Goal: Task Accomplishment & Management: Complete application form

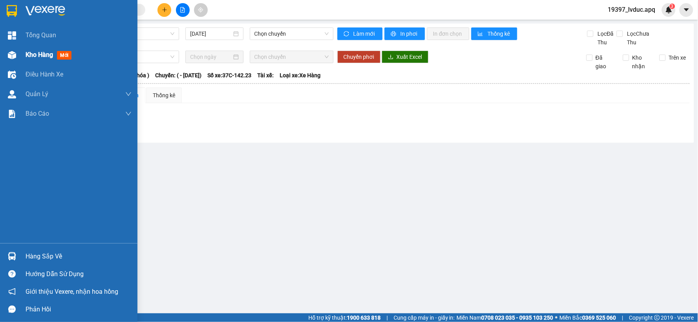
click at [10, 60] on div at bounding box center [12, 55] width 14 height 14
click at [11, 60] on div at bounding box center [12, 55] width 14 height 14
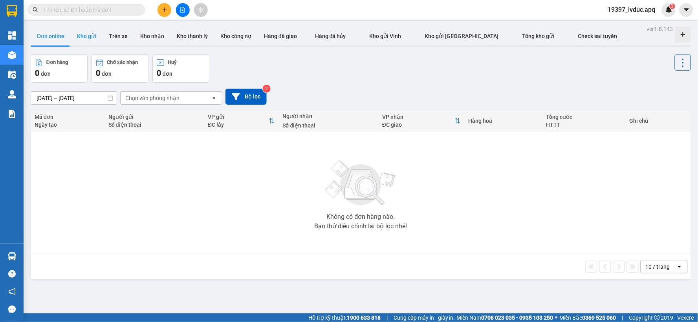
click at [79, 33] on button "Kho gửi" at bounding box center [87, 36] width 32 height 19
type input "[DATE] – [DATE]"
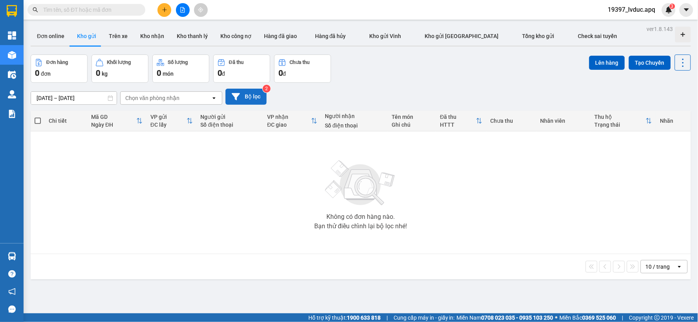
click at [250, 101] on button "Bộ lọc" at bounding box center [245, 97] width 41 height 16
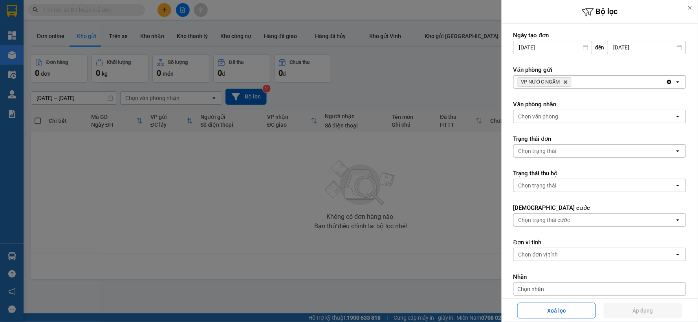
click at [220, 190] on div at bounding box center [349, 161] width 698 height 322
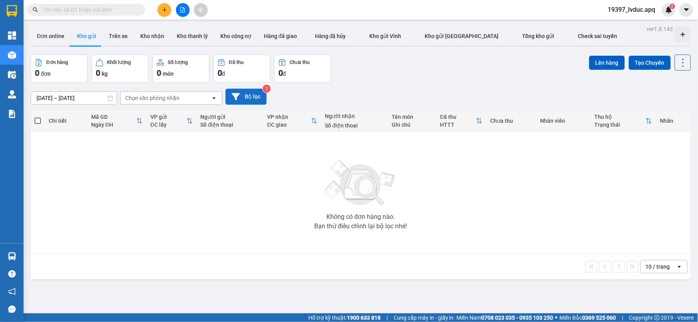
click at [257, 94] on button "Bộ lọc" at bounding box center [245, 97] width 41 height 16
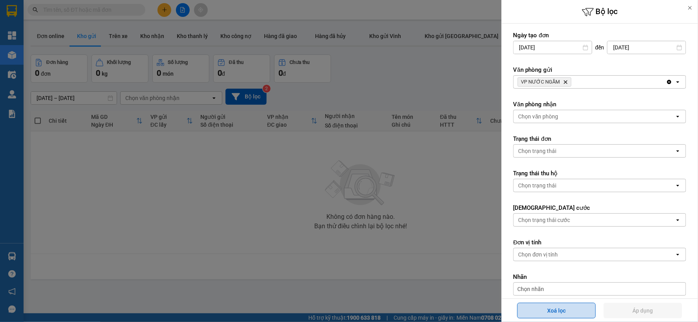
click at [560, 313] on button "Xoá lọc" at bounding box center [556, 311] width 79 height 16
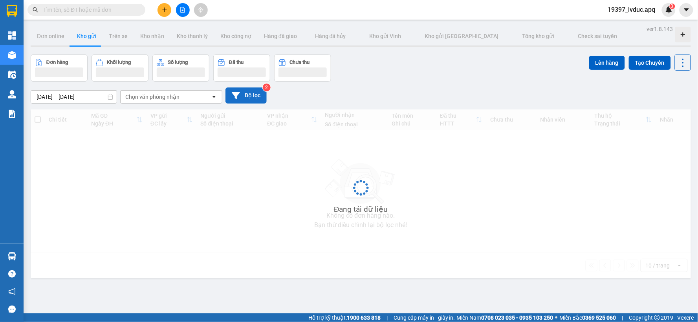
click at [244, 100] on button "Bộ lọc" at bounding box center [245, 96] width 41 height 16
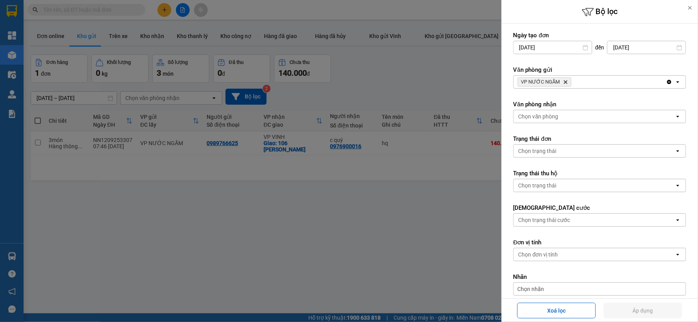
click at [564, 81] on icon "Delete" at bounding box center [565, 82] width 5 height 5
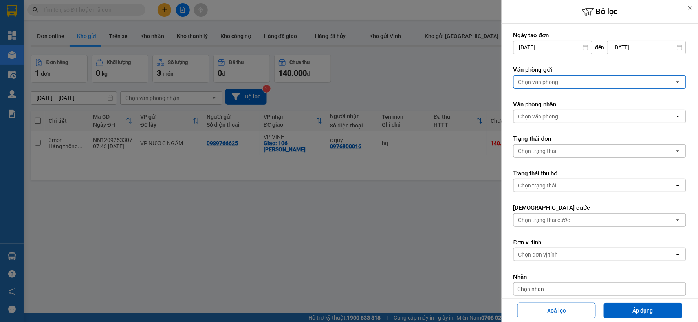
click at [565, 82] on div "Chọn văn phòng" at bounding box center [594, 82] width 161 height 13
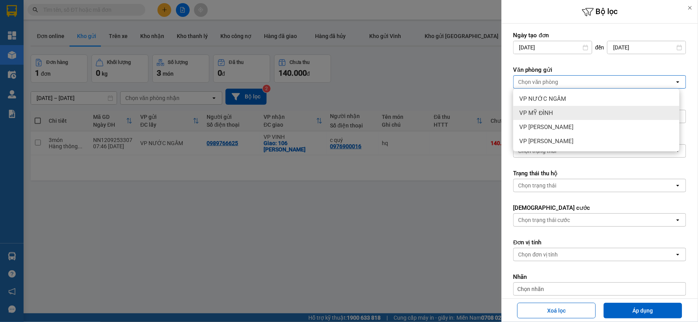
click at [547, 115] on span "VP MỸ ĐÌNH" at bounding box center [536, 113] width 34 height 8
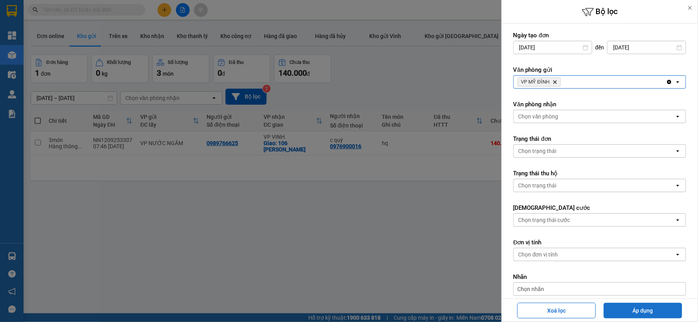
click at [636, 315] on button "Áp dụng" at bounding box center [642, 311] width 79 height 16
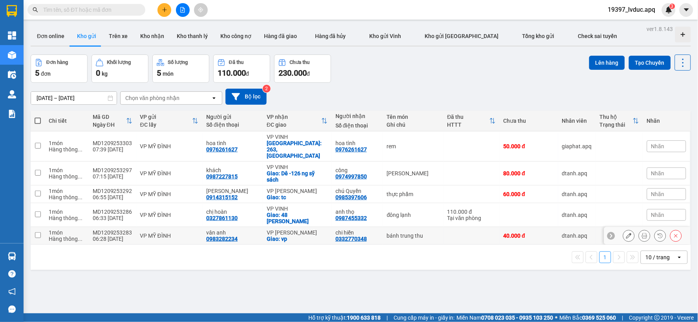
click at [183, 233] on div "VP MỸ ĐÌNH" at bounding box center [169, 236] width 59 height 6
checkbox input "true"
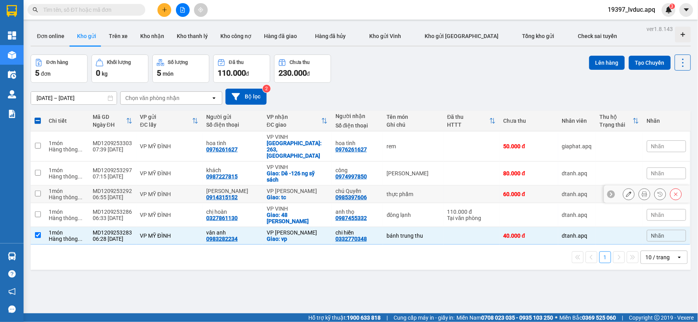
click at [192, 186] on td "VP MỸ ĐÌNH" at bounding box center [169, 195] width 66 height 18
checkbox input "true"
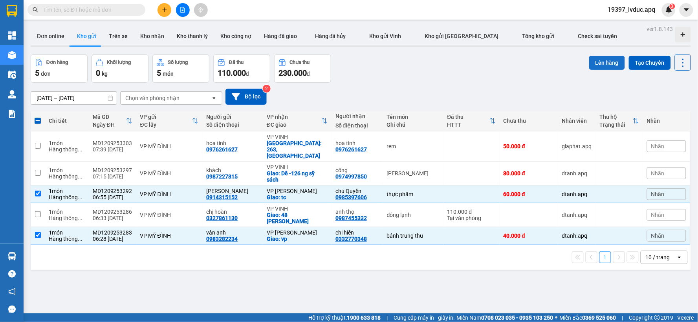
click at [593, 64] on button "Lên hàng" at bounding box center [607, 63] width 36 height 14
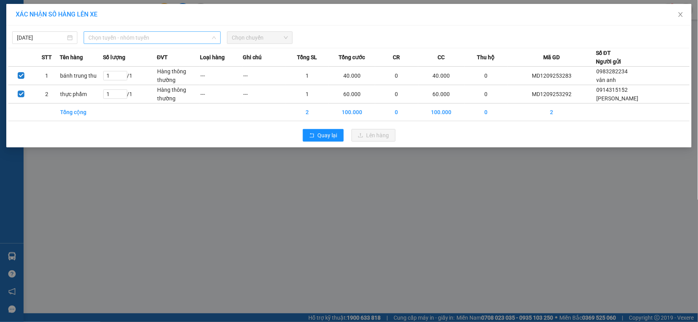
click at [205, 37] on span "Chọn tuyến - nhóm tuyến" at bounding box center [152, 38] width 128 height 12
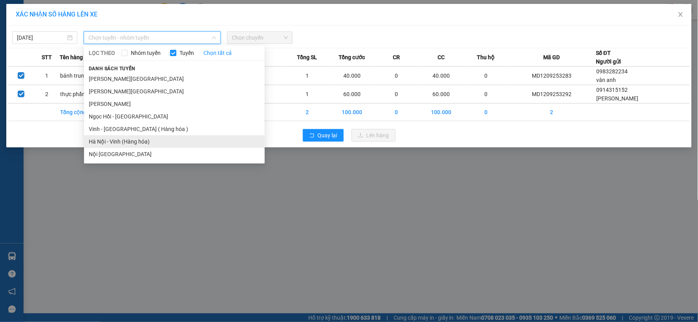
drag, startPoint x: 148, startPoint y: 137, endPoint x: 222, endPoint y: 93, distance: 85.4
click at [148, 137] on li "Hà Nội - Vinh (Hàng hóa)" at bounding box center [174, 141] width 181 height 13
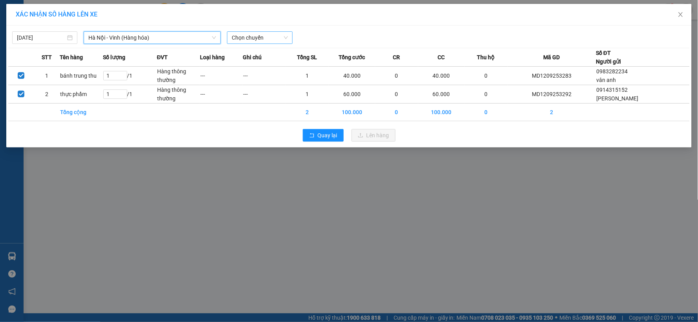
click at [289, 38] on div "Chọn chuyến" at bounding box center [259, 37] width 65 height 13
click at [274, 66] on div "08:30 (TC) - 37H-104.82" at bounding box center [262, 66] width 61 height 9
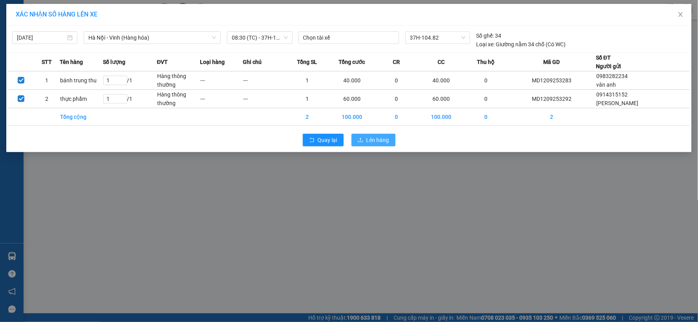
click at [375, 145] on button "Lên hàng" at bounding box center [373, 140] width 44 height 13
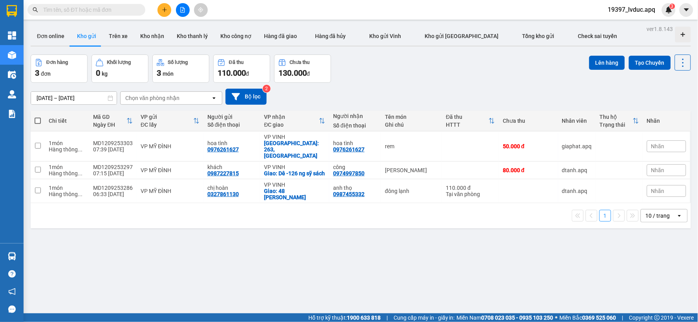
click at [55, 17] on div "Kết quả tìm kiếm ( 0 ) Bộ lọc Ngày tạo đơn gần nhất No Data 19397_lvduc.apq 3" at bounding box center [349, 10] width 698 height 20
click at [36, 127] on section "Kết quả tìm kiếm ( 0 ) Bộ lọc Ngày tạo đơn gần nhất No Data 19397_lvduc.apq 3 T…" at bounding box center [349, 161] width 698 height 322
click at [112, 14] on input "text" at bounding box center [89, 9] width 93 height 9
click at [203, 239] on div "ver 1.8.143 Đơn online Kho gửi Trên xe Kho nhận Kho thanh lý Kho công nợ Hàng đ…" at bounding box center [360, 185] width 666 height 322
click at [162, 5] on button at bounding box center [164, 10] width 14 height 14
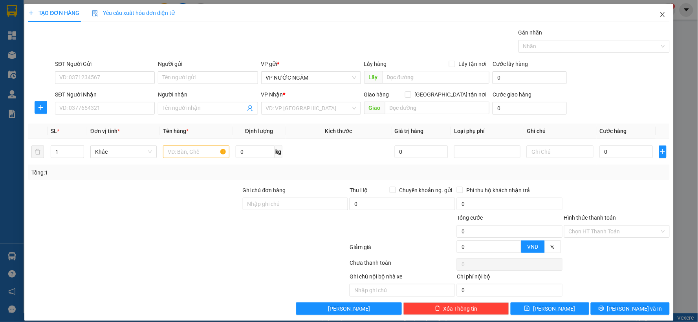
click at [661, 12] on span "Close" at bounding box center [662, 15] width 22 height 22
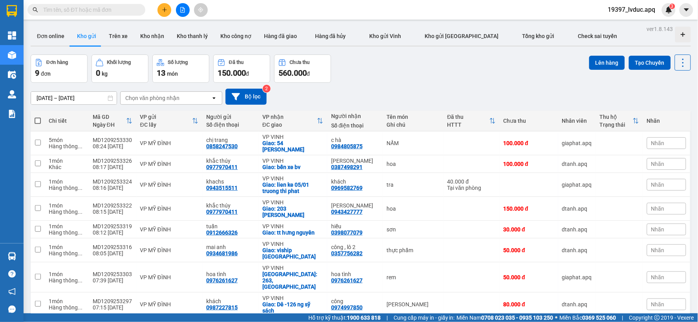
click at [183, 12] on icon "file-add" at bounding box center [183, 9] width 4 height 5
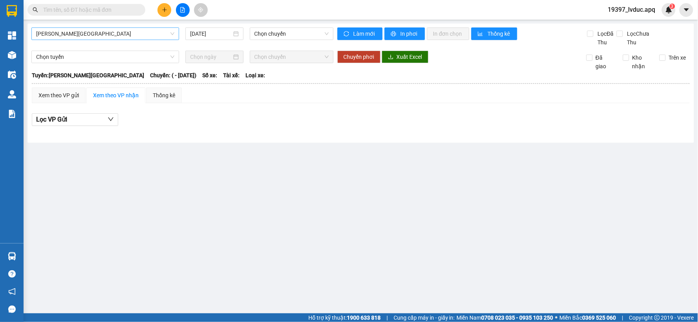
click at [106, 38] on span "[PERSON_NAME][GEOGRAPHIC_DATA]" at bounding box center [105, 34] width 138 height 12
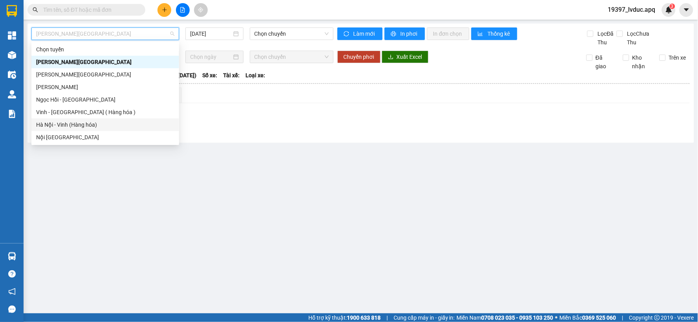
click at [81, 121] on div "Hà Nội - Vinh (Hàng hóa)" at bounding box center [105, 125] width 138 height 9
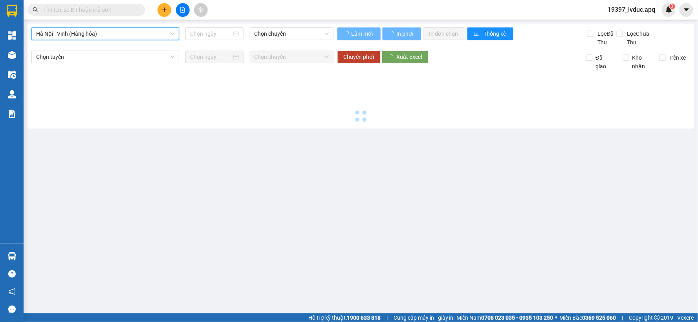
type input "[DATE]"
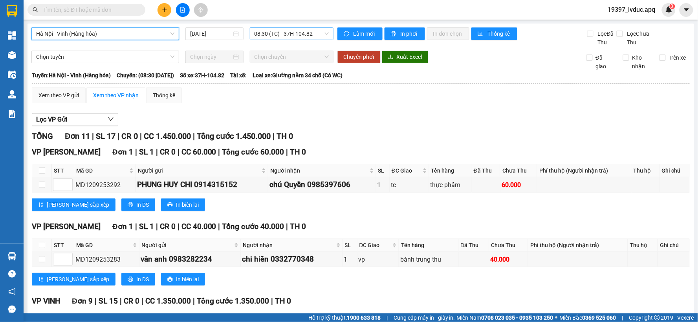
click at [315, 30] on span "08:30 (TC) - 37H-104.82" at bounding box center [291, 34] width 74 height 12
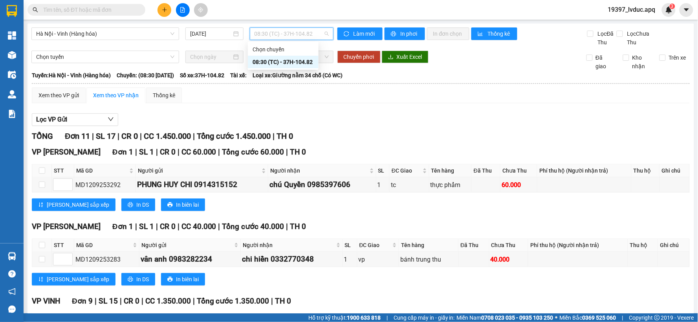
click at [330, 114] on div "Lọc VP Gửi" at bounding box center [361, 119] width 658 height 13
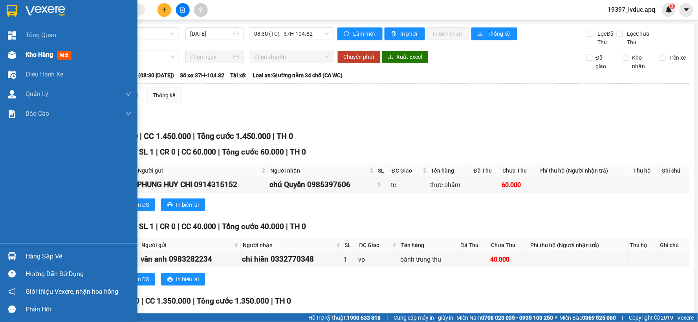
click at [13, 53] on img at bounding box center [12, 55] width 8 height 8
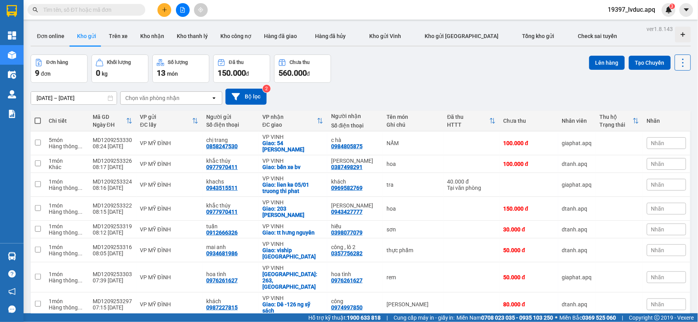
click at [682, 59] on icon at bounding box center [683, 63] width 2 height 8
click at [605, 72] on div "Lên hàng Tạo Chuyến" at bounding box center [640, 69] width 102 height 28
click at [638, 64] on button "Tạo Chuyến" at bounding box center [650, 63] width 42 height 14
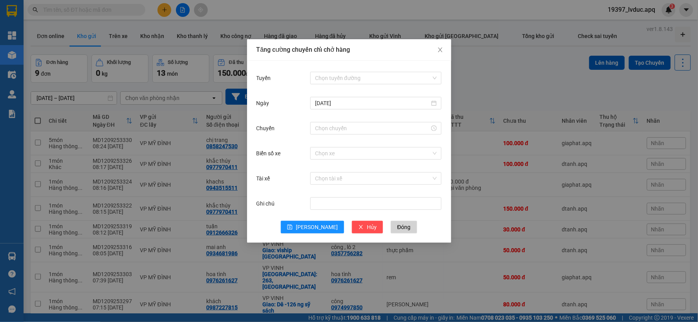
click at [496, 85] on div "Tăng cường chuyến chỉ chở hàng Tuyến Chọn tuyến đường Ngày 12/09/2025 Chuyến Bi…" at bounding box center [349, 161] width 698 height 322
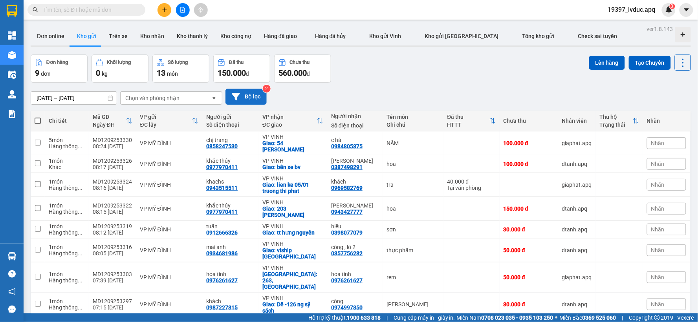
click at [252, 100] on button "Bộ lọc" at bounding box center [245, 97] width 41 height 16
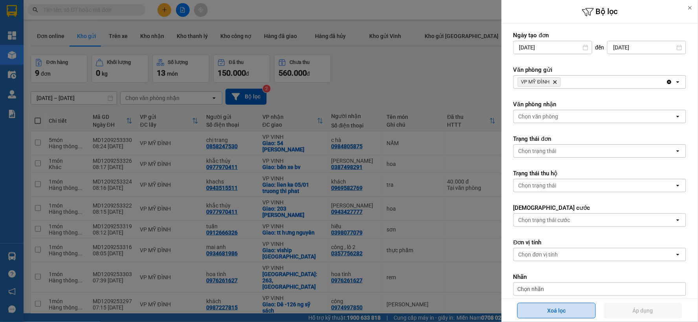
drag, startPoint x: 558, startPoint y: 312, endPoint x: 499, endPoint y: 300, distance: 60.1
click at [558, 311] on button "Xoá lọc" at bounding box center [556, 311] width 79 height 16
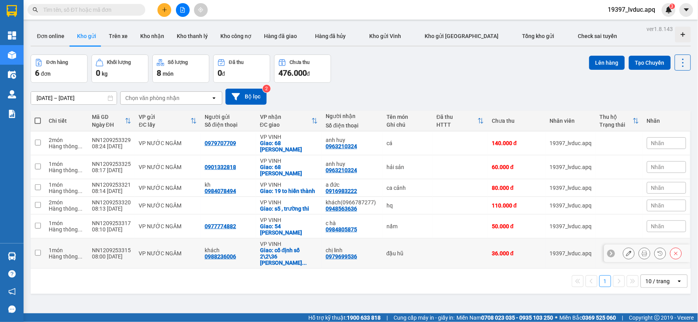
drag, startPoint x: 415, startPoint y: 234, endPoint x: 413, endPoint y: 221, distance: 13.1
click at [415, 239] on td "đậu hũ" at bounding box center [407, 254] width 50 height 30
checkbox input "true"
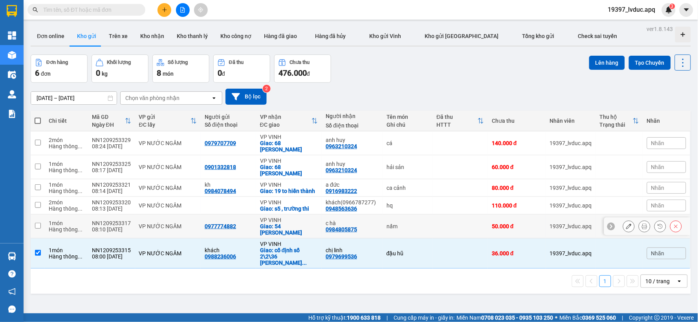
click at [416, 215] on td "nấm" at bounding box center [407, 227] width 50 height 24
checkbox input "true"
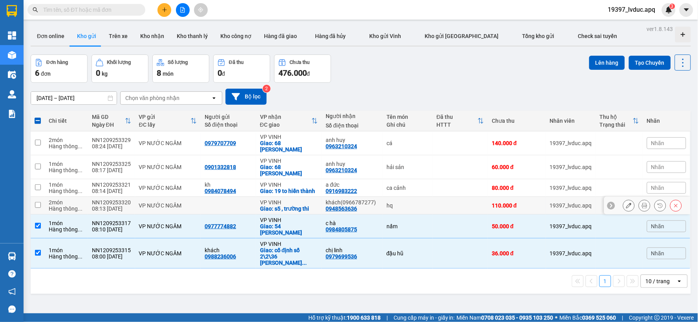
drag, startPoint x: 416, startPoint y: 195, endPoint x: 417, endPoint y: 185, distance: 10.2
click at [416, 203] on div "hq" at bounding box center [407, 206] width 42 height 6
checkbox input "true"
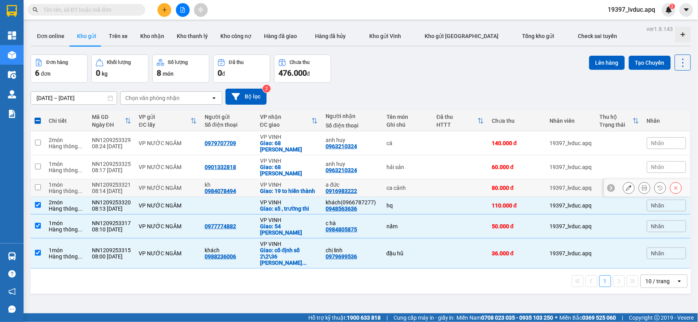
click at [420, 185] on div "ca cảnh" at bounding box center [407, 188] width 42 height 6
checkbox input "true"
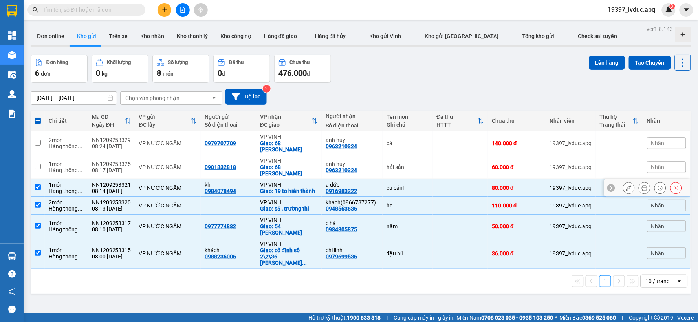
click at [419, 164] on div "hải sản" at bounding box center [407, 167] width 42 height 6
checkbox input "true"
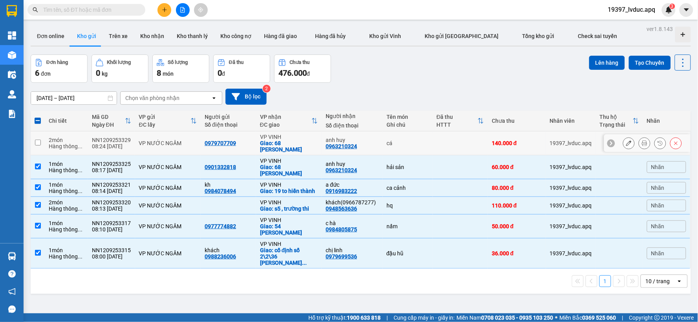
click at [419, 140] on div "cá" at bounding box center [407, 143] width 42 height 6
checkbox input "true"
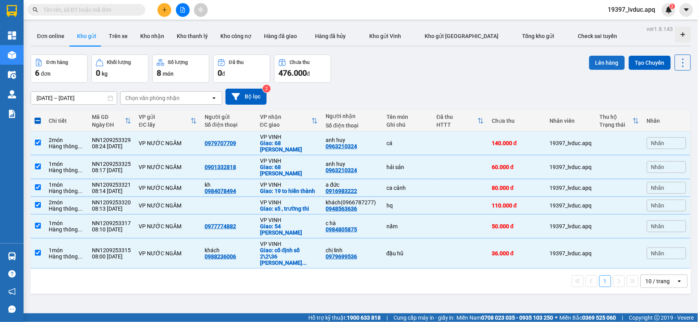
click at [601, 57] on button "Lên hàng" at bounding box center [607, 63] width 36 height 14
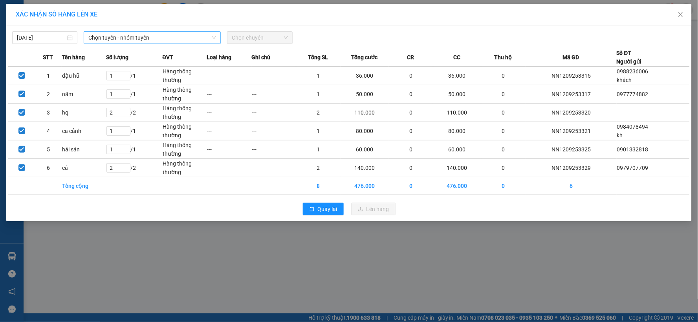
click at [196, 40] on span "Chọn tuyến - nhóm tuyến" at bounding box center [152, 38] width 128 height 12
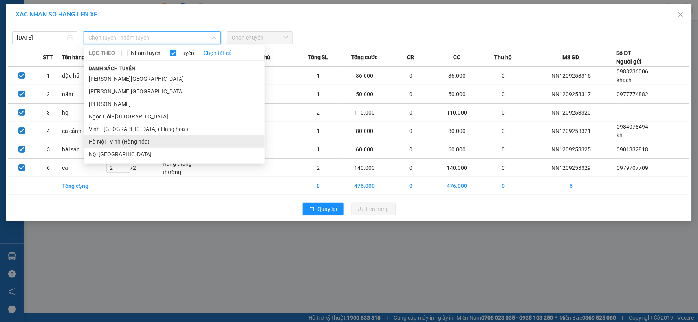
click at [143, 141] on li "Hà Nội - Vinh (Hàng hóa)" at bounding box center [174, 141] width 181 height 13
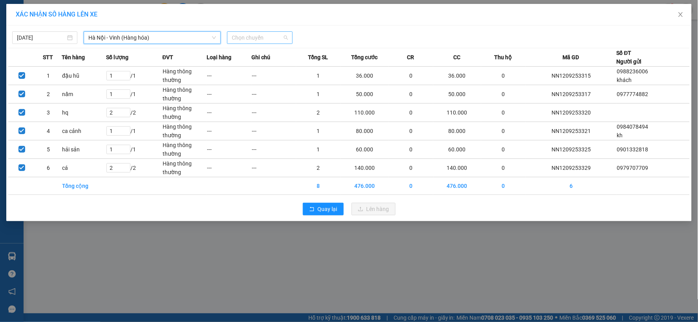
click at [279, 38] on span "Chọn chuyến" at bounding box center [260, 38] width 56 height 12
click at [283, 65] on div "08:30 (TC) - 37H-104.41" at bounding box center [262, 66] width 61 height 9
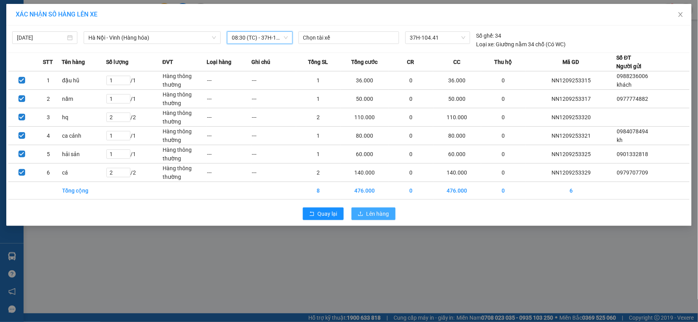
click at [369, 215] on span "Lên hàng" at bounding box center [377, 214] width 23 height 9
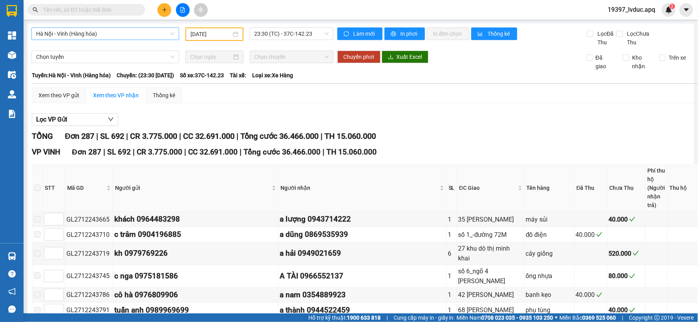
type input "27/12/2024"
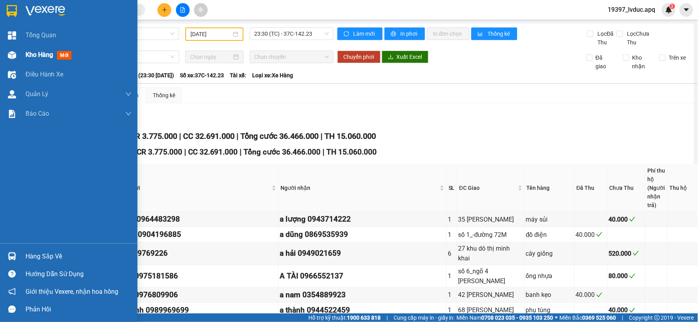
click at [16, 53] on img at bounding box center [12, 55] width 8 height 8
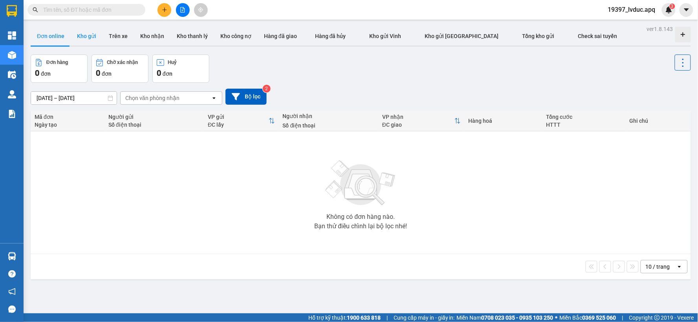
click at [88, 33] on button "Kho gửi" at bounding box center [87, 36] width 32 height 19
type input "[DATE] – [DATE]"
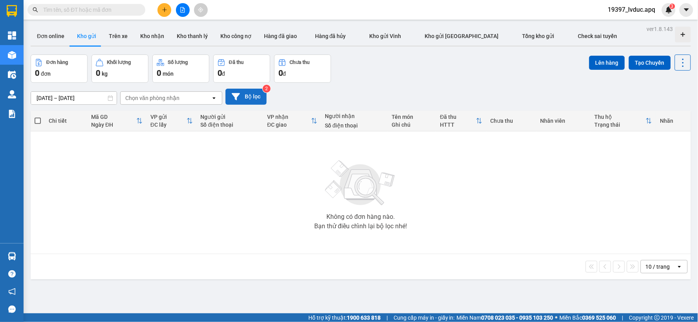
click at [252, 100] on button "Bộ lọc" at bounding box center [245, 97] width 41 height 16
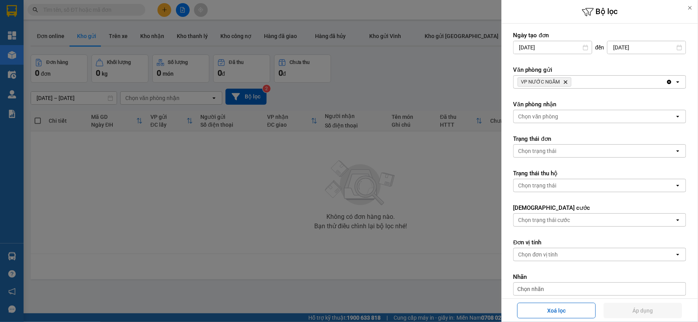
click at [331, 88] on div at bounding box center [349, 161] width 698 height 322
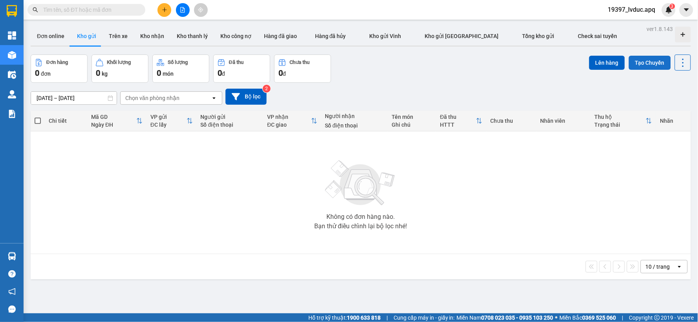
click at [646, 64] on button "Tạo Chuyến" at bounding box center [650, 63] width 42 height 14
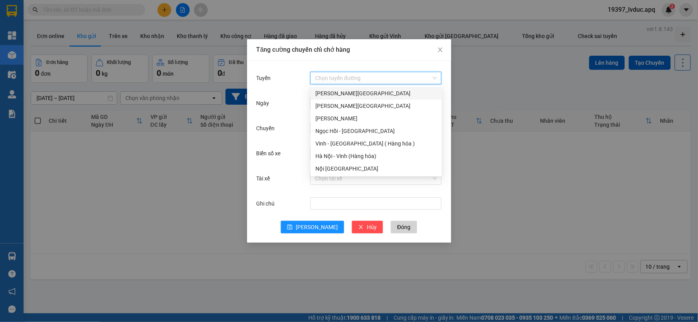
click at [386, 79] on input "Tuyến" at bounding box center [373, 78] width 116 height 12
click at [342, 157] on div "Hà Nội - Vinh (Hàng hóa)" at bounding box center [376, 156] width 122 height 9
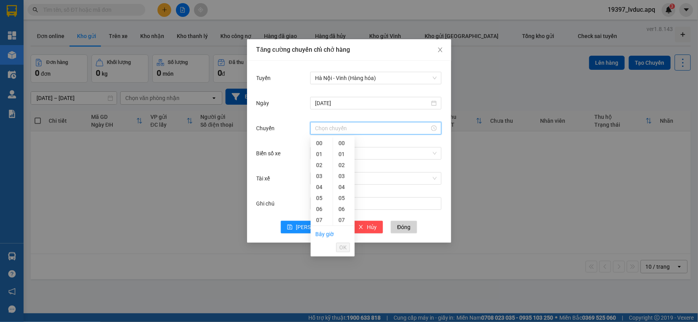
click at [343, 127] on input "Chuyến" at bounding box center [372, 128] width 115 height 9
click at [320, 156] on div "09" at bounding box center [322, 155] width 22 height 11
click at [340, 211] on div "30" at bounding box center [344, 211] width 22 height 11
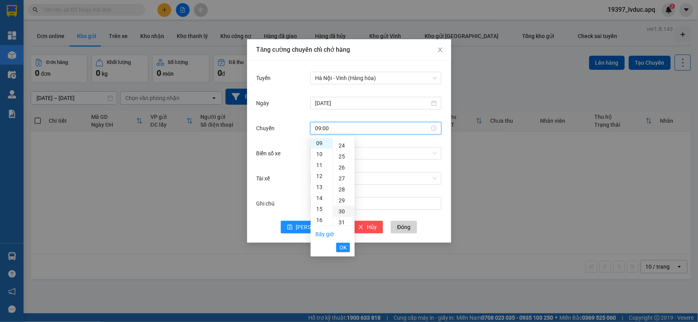
type input "09:30"
click at [346, 248] on span "OK" at bounding box center [342, 247] width 7 height 9
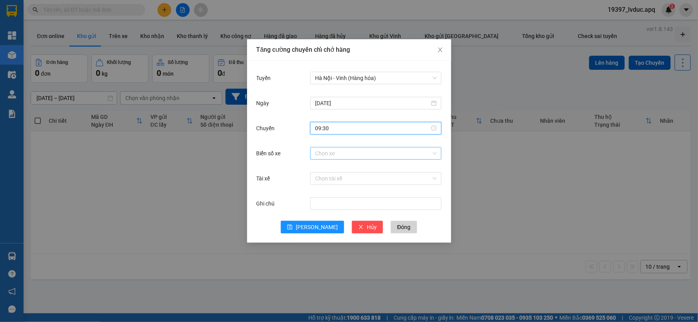
click at [360, 157] on input "Biển số xe" at bounding box center [373, 154] width 116 height 12
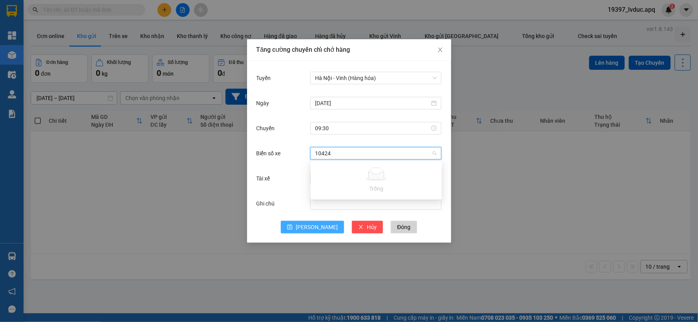
type input "10424"
click at [316, 229] on span "[PERSON_NAME]" at bounding box center [317, 227] width 42 height 9
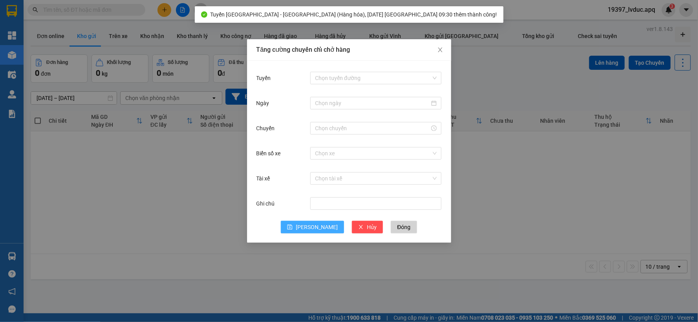
click at [312, 229] on span "[PERSON_NAME]" at bounding box center [317, 227] width 42 height 9
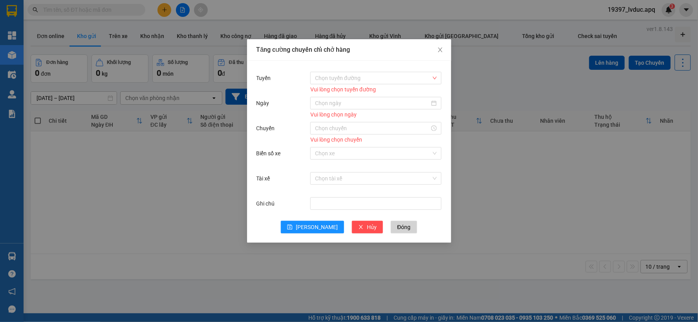
click at [463, 221] on div "Tăng cường chuyến chỉ chở hàng Tuyến Chọn tuyến đường Vui lòng chọn tuyến đường…" at bounding box center [349, 161] width 698 height 322
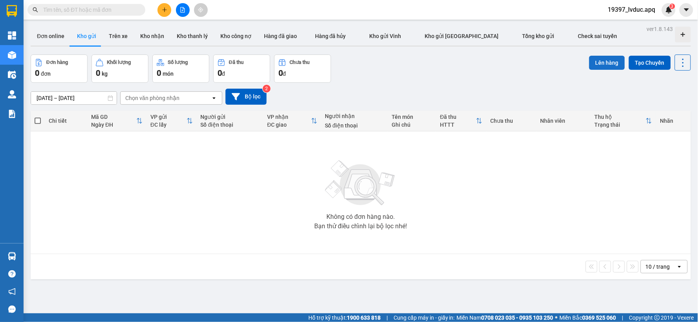
click at [599, 60] on button "Lên hàng" at bounding box center [607, 63] width 36 height 14
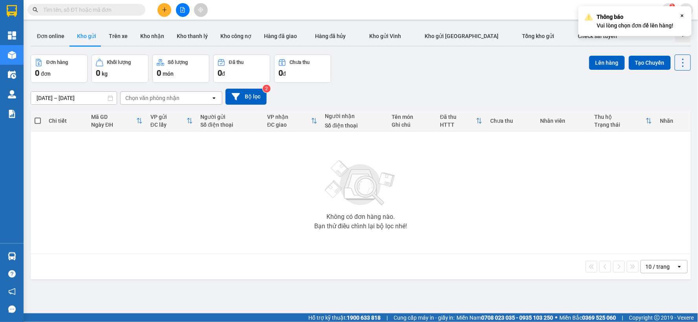
click at [183, 5] on button at bounding box center [183, 10] width 14 height 14
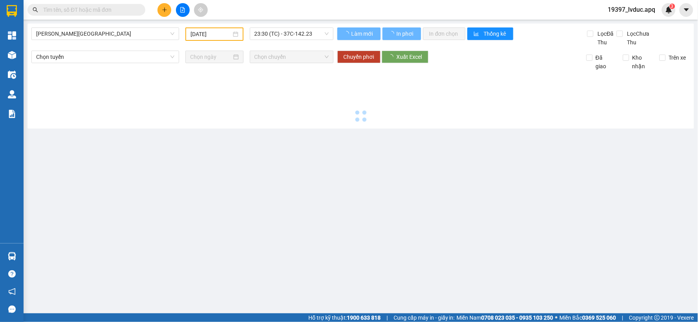
click at [244, 96] on div at bounding box center [360, 98] width 658 height 54
type input "[DATE]"
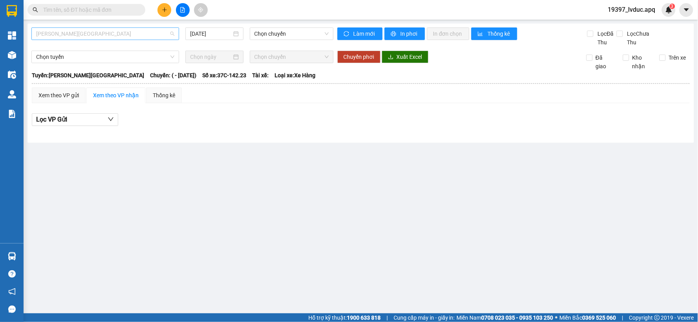
click at [152, 36] on span "[PERSON_NAME][GEOGRAPHIC_DATA]" at bounding box center [105, 34] width 138 height 12
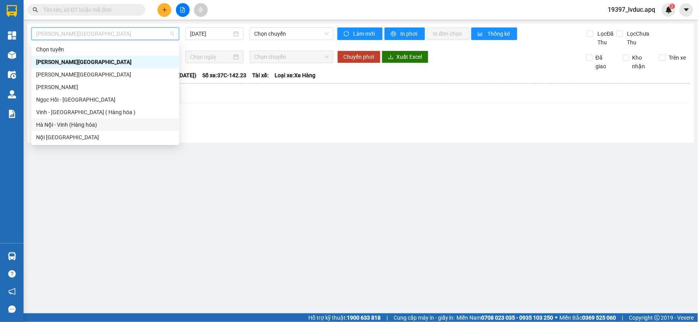
click at [104, 119] on div "Hà Nội - Vinh (Hàng hóa)" at bounding box center [105, 125] width 148 height 13
type input "[DATE]"
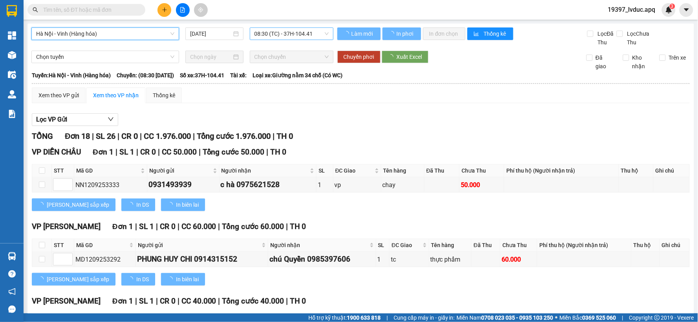
click at [288, 37] on span "08:30 (TC) - 37H-104.41" at bounding box center [291, 34] width 74 height 12
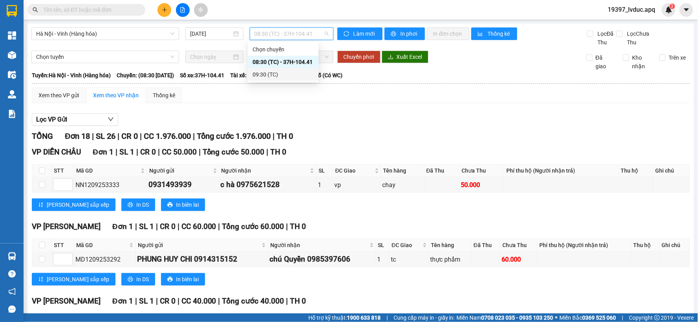
click at [278, 76] on div "09:30 (TC)" at bounding box center [282, 74] width 61 height 9
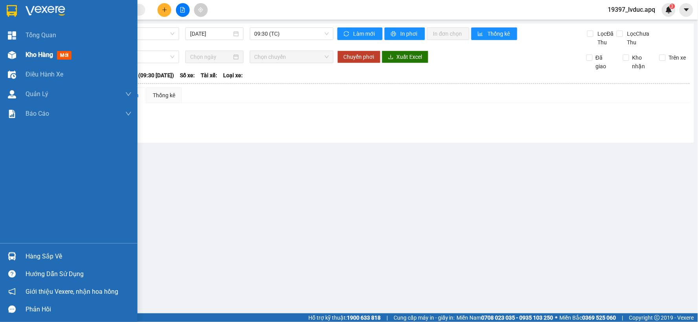
click at [13, 49] on div at bounding box center [12, 55] width 14 height 14
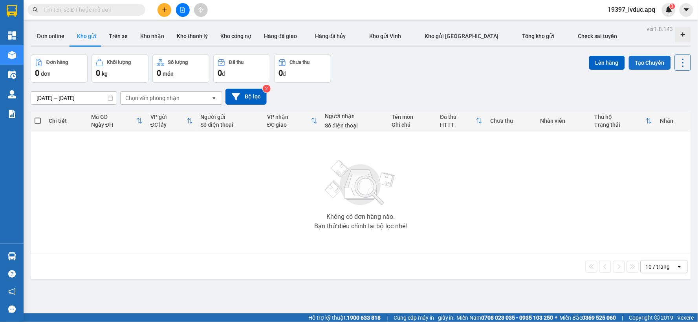
click at [649, 61] on button "Tạo Chuyến" at bounding box center [650, 63] width 42 height 14
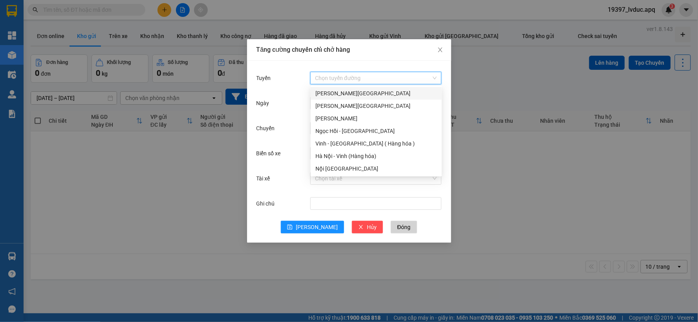
click at [348, 79] on input "Tuyến" at bounding box center [373, 78] width 116 height 12
click at [343, 156] on div "Hà Nội - Vinh (Hàng hóa)" at bounding box center [376, 156] width 122 height 9
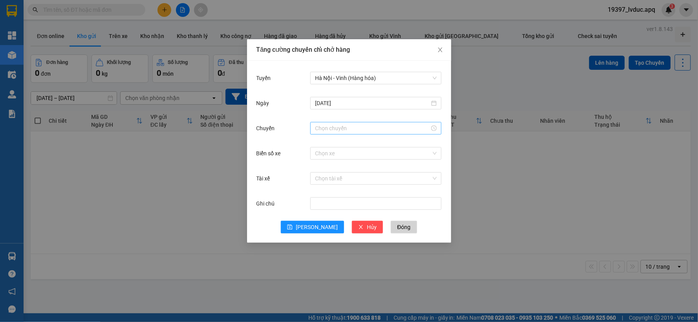
click at [346, 123] on div at bounding box center [375, 128] width 131 height 13
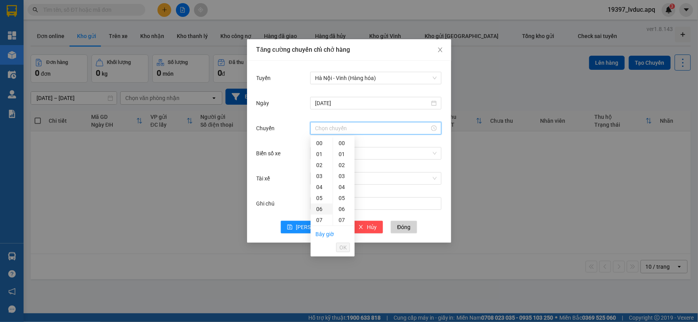
scroll to position [44, 0]
click at [320, 201] on div "09" at bounding box center [322, 198] width 22 height 11
click at [344, 211] on div "30" at bounding box center [344, 211] width 22 height 11
type input "09:30"
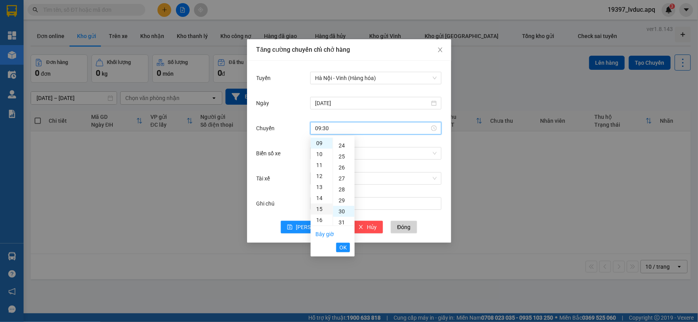
scroll to position [330, 0]
click at [346, 247] on span "OK" at bounding box center [342, 247] width 7 height 9
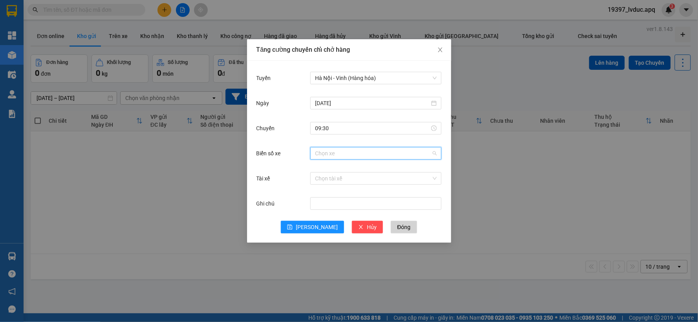
click at [349, 155] on input "Biển số xe" at bounding box center [373, 154] width 116 height 12
type input "10424"
click at [318, 228] on span "[PERSON_NAME]" at bounding box center [317, 227] width 42 height 9
click at [397, 228] on span "Đóng" at bounding box center [403, 227] width 13 height 9
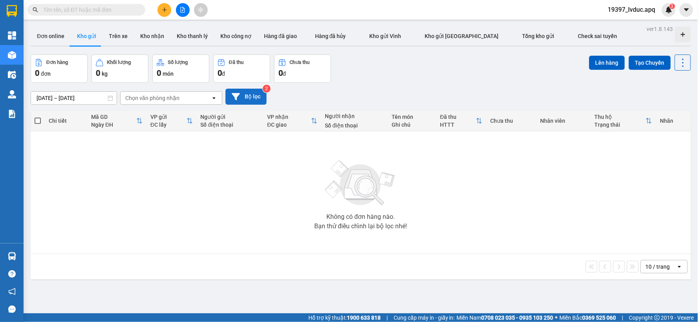
click at [258, 99] on button "Bộ lọc" at bounding box center [245, 97] width 41 height 16
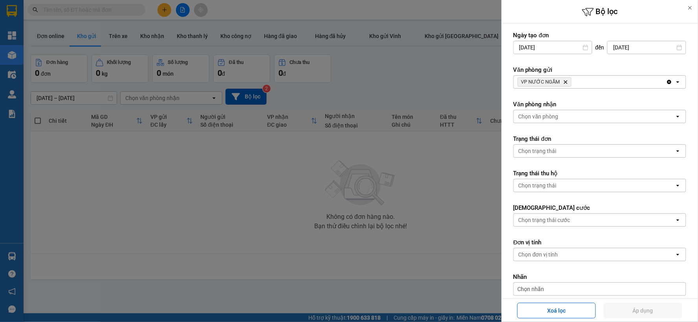
click at [19, 55] on div at bounding box center [349, 161] width 698 height 322
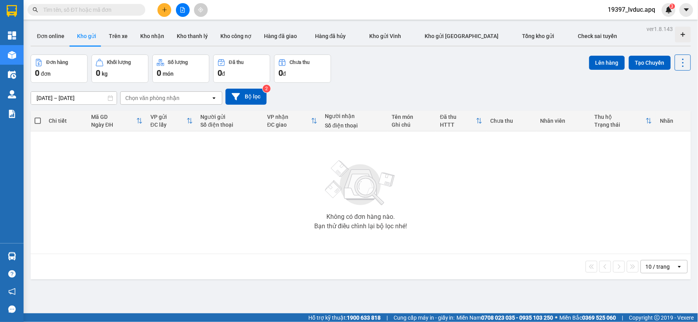
click at [19, 55] on div at bounding box center [349, 161] width 698 height 322
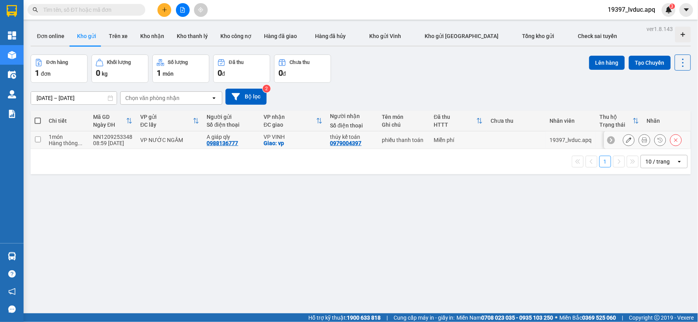
drag, startPoint x: 283, startPoint y: 139, endPoint x: 269, endPoint y: 139, distance: 13.3
click at [282, 139] on div "VP VINH" at bounding box center [292, 137] width 59 height 6
checkbox input "true"
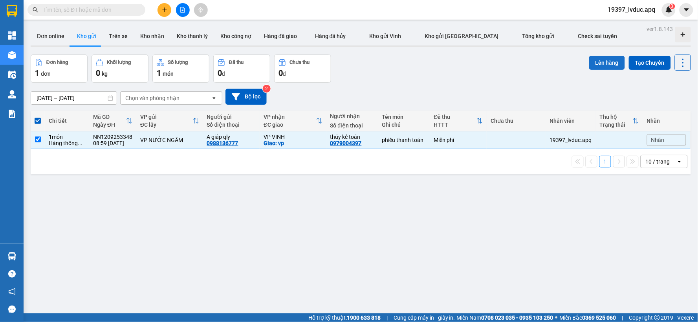
click at [615, 69] on div "Lên hàng Tạo Chuyến" at bounding box center [640, 63] width 102 height 16
click at [612, 65] on button "Lên hàng" at bounding box center [607, 63] width 36 height 14
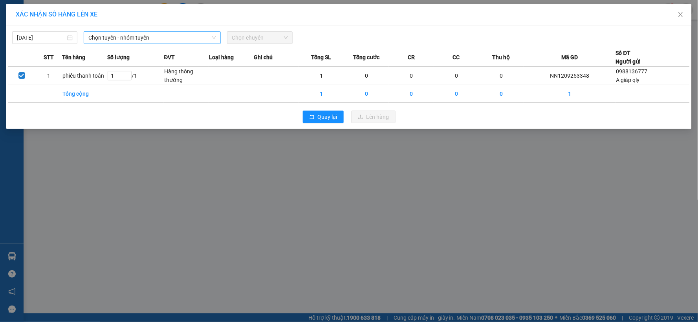
click at [189, 42] on span "Chọn tuyến - nhóm tuyến" at bounding box center [152, 38] width 128 height 12
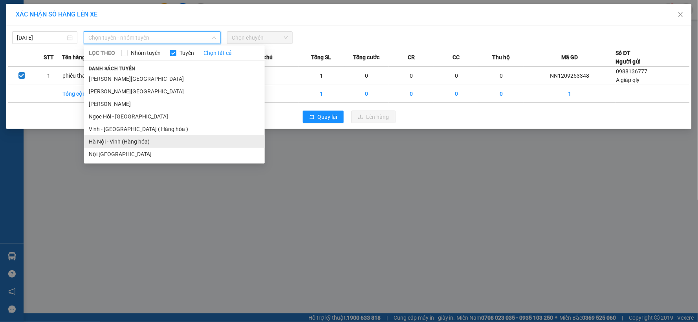
click at [136, 140] on li "Hà Nội - Vinh (Hàng hóa)" at bounding box center [174, 141] width 181 height 13
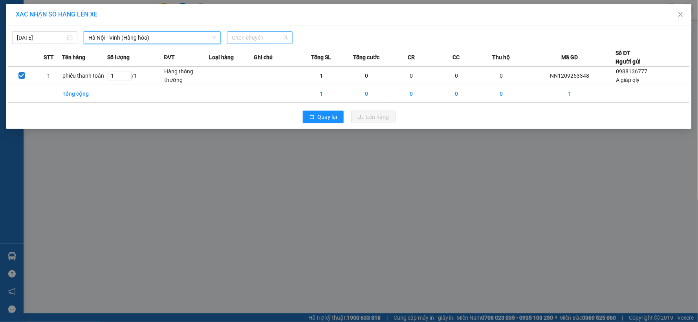
click at [285, 33] on span "Chọn chuyến" at bounding box center [260, 38] width 56 height 12
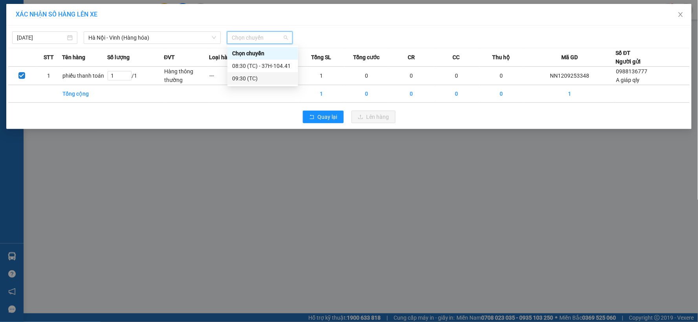
click at [238, 77] on div "09:30 (TC)" at bounding box center [262, 78] width 61 height 9
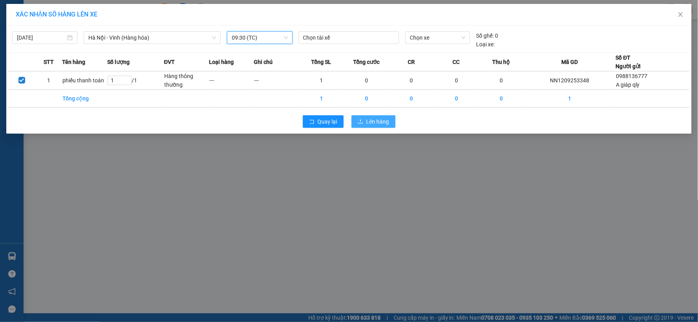
click at [360, 123] on icon "upload" at bounding box center [360, 121] width 5 height 5
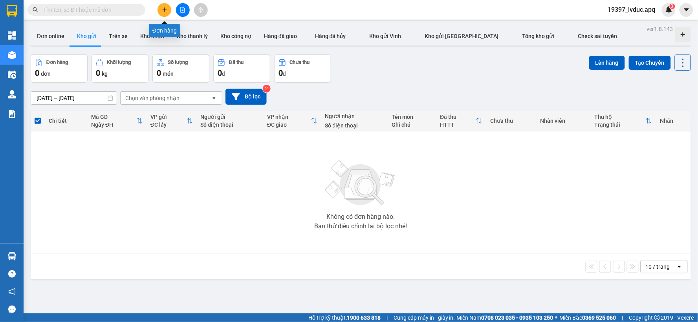
click at [162, 7] on icon "plus" at bounding box center [164, 9] width 5 height 5
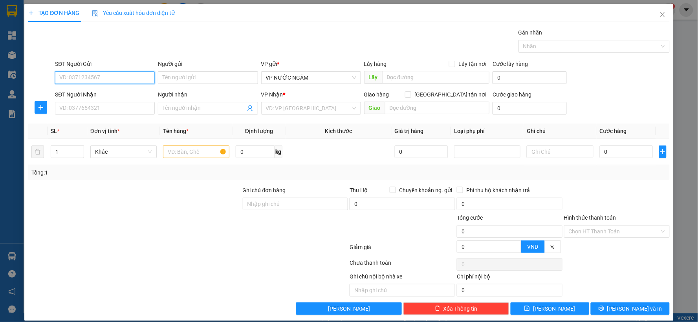
click at [81, 79] on input "SĐT Người Gửi" at bounding box center [105, 77] width 100 height 13
click at [80, 92] on div "0966660636" at bounding box center [104, 93] width 90 height 9
type input "0966660636"
click at [80, 105] on input "SĐT Người Nhận" at bounding box center [105, 108] width 100 height 13
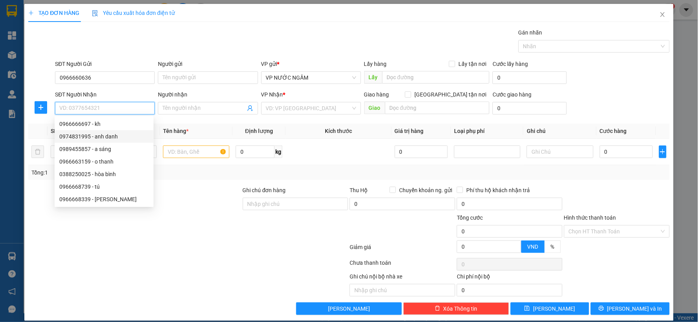
click at [97, 137] on div "0974831995 - anh danh" at bounding box center [104, 136] width 90 height 9
type input "0974831995"
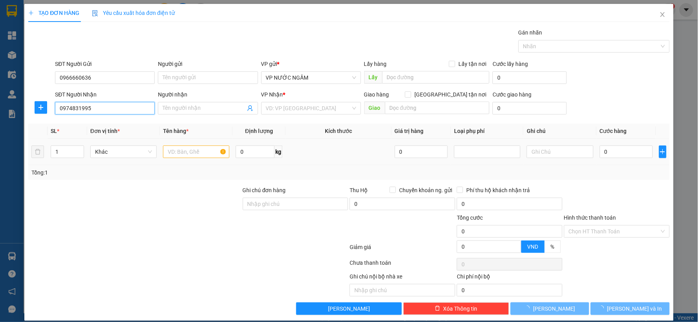
type input "anh danh"
checkbox input "true"
type input "vp"
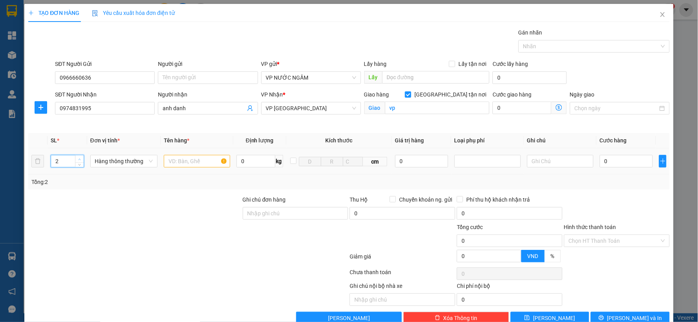
click at [79, 158] on icon "up" at bounding box center [79, 159] width 3 height 3
type input "4"
click at [79, 158] on icon "up" at bounding box center [79, 159] width 3 height 3
click at [187, 164] on input "text" at bounding box center [197, 161] width 66 height 13
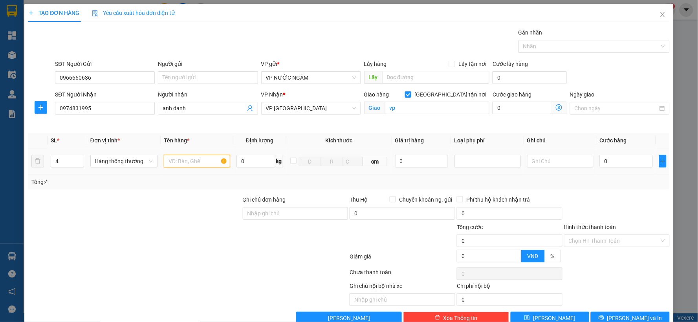
type input "d"
type input "đ"
type input "d"
type input "đèn"
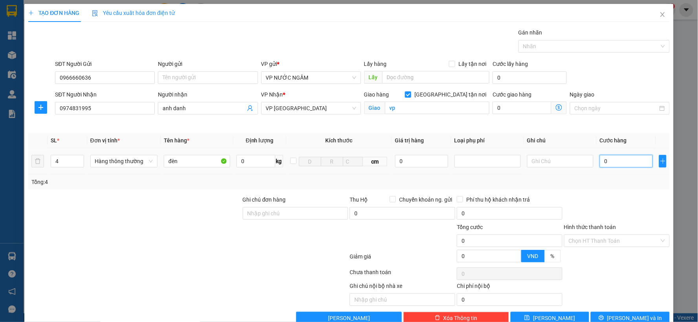
click at [610, 165] on input "0" at bounding box center [626, 161] width 53 height 13
type input "1"
type input "16"
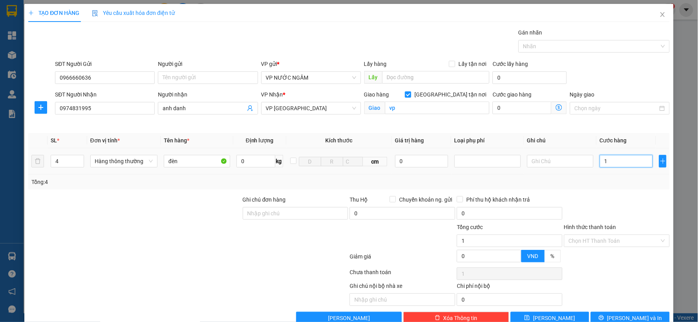
type input "16"
type input "160"
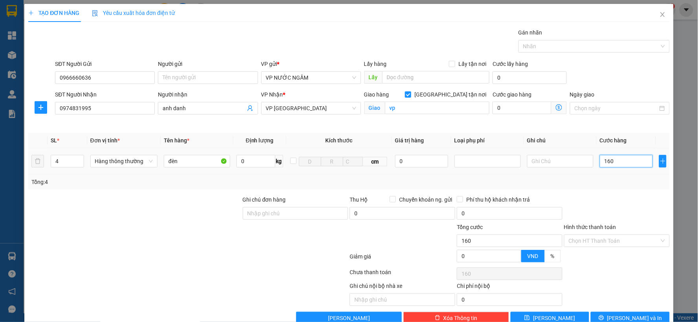
type input "1.600"
type input "16.000"
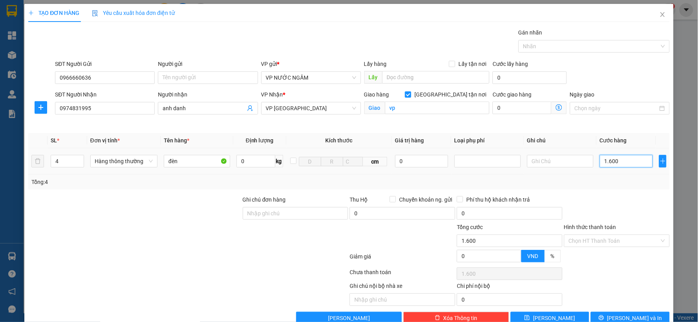
type input "16.000"
type input "160.000"
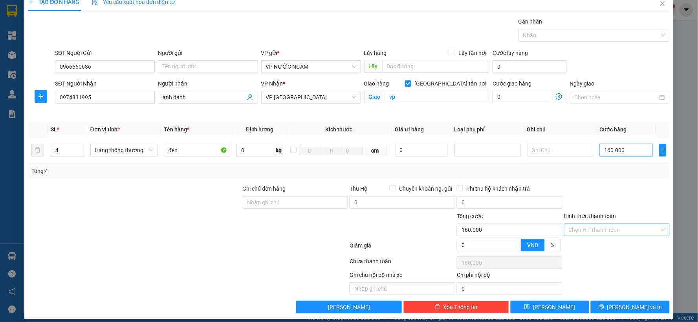
scroll to position [18, 0]
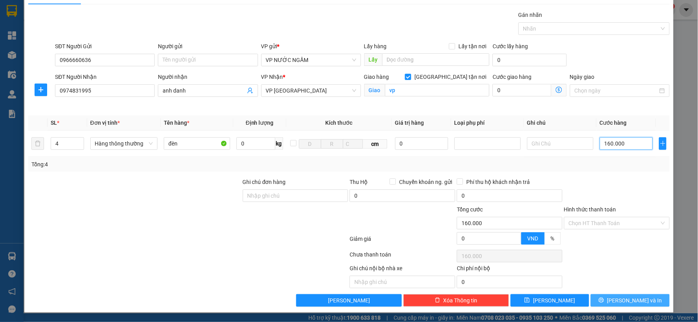
type input "160.000"
click at [625, 299] on span "[PERSON_NAME] và In" at bounding box center [634, 300] width 55 height 9
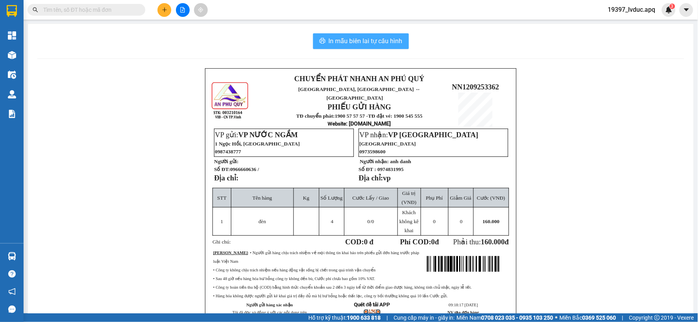
click at [344, 42] on span "In mẫu biên lai tự cấu hình" at bounding box center [366, 41] width 74 height 10
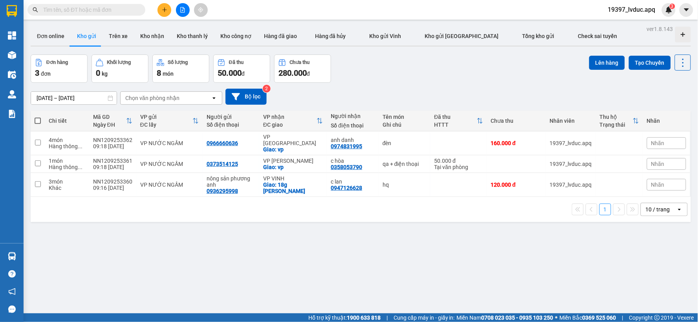
click at [353, 79] on div "Đơn hàng 3 đơn Khối lượng 0 kg Số lượng 8 món Đã thu 50.000 đ Chưa thu 280.000 …" at bounding box center [361, 69] width 660 height 28
click at [137, 224] on div "ver 1.8.143 Đơn online Kho gửi Trên xe Kho nhận Kho thanh lý Kho công nợ Hàng đ…" at bounding box center [360, 185] width 666 height 322
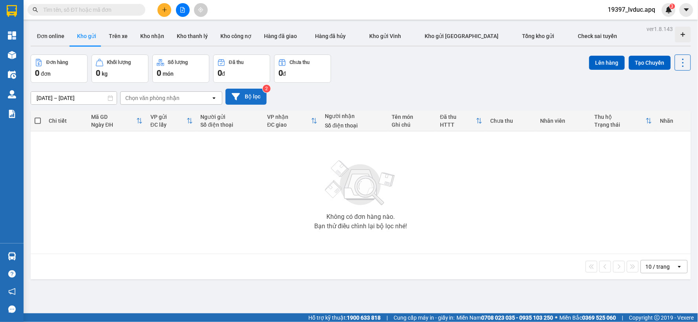
click at [261, 97] on button "Bộ lọc" at bounding box center [245, 97] width 41 height 16
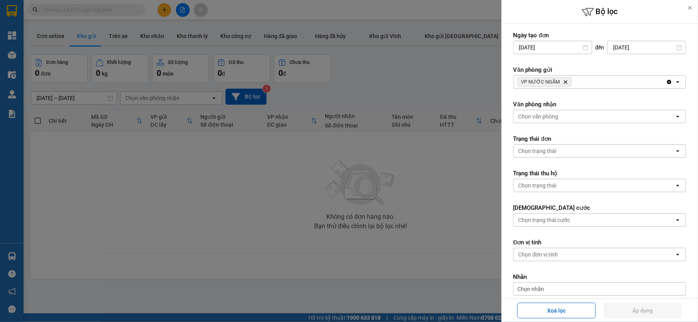
click at [378, 258] on div at bounding box center [349, 161] width 698 height 322
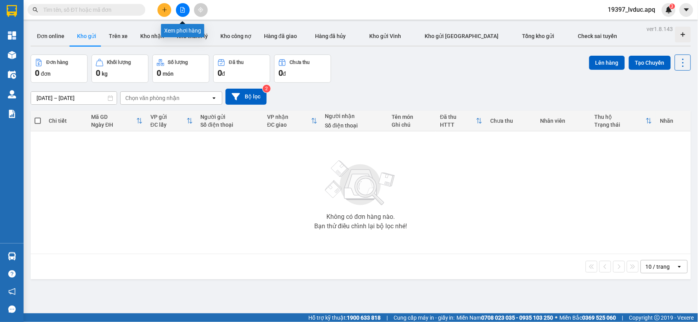
click at [180, 8] on icon "file-add" at bounding box center [182, 9] width 5 height 5
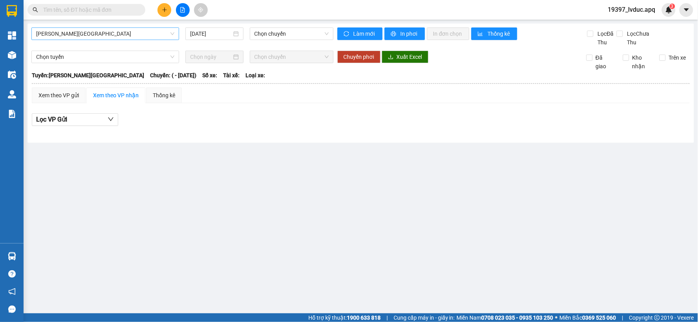
click at [132, 33] on span "[PERSON_NAME][GEOGRAPHIC_DATA]" at bounding box center [105, 34] width 138 height 12
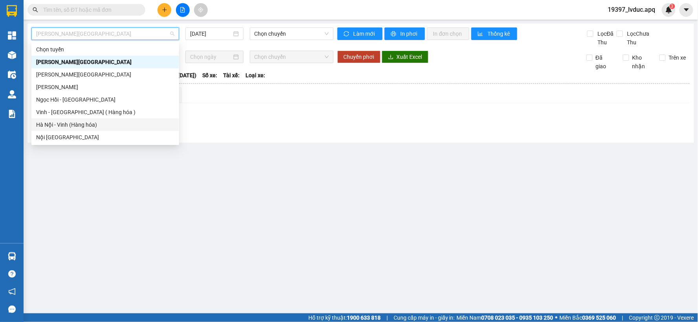
click at [75, 124] on div "Hà Nội - Vinh (Hàng hóa)" at bounding box center [105, 125] width 138 height 9
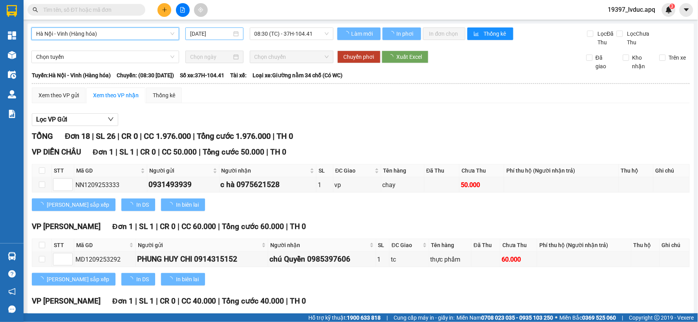
click at [208, 37] on input "[DATE]" at bounding box center [210, 33] width 41 height 9
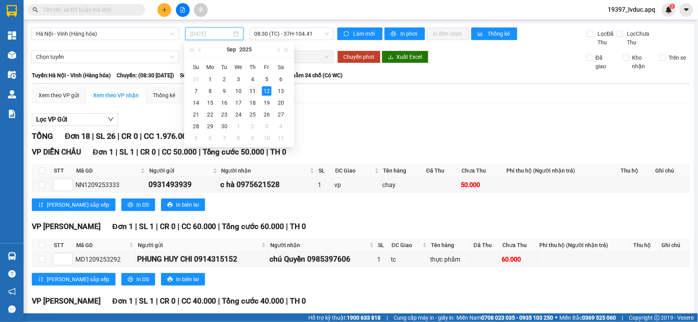
click at [251, 90] on div "11" at bounding box center [252, 90] width 9 height 9
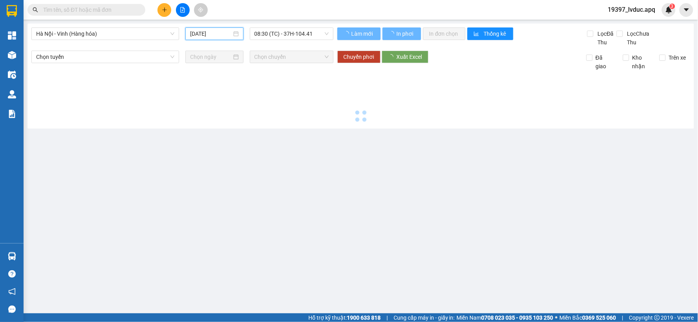
type input "[DATE]"
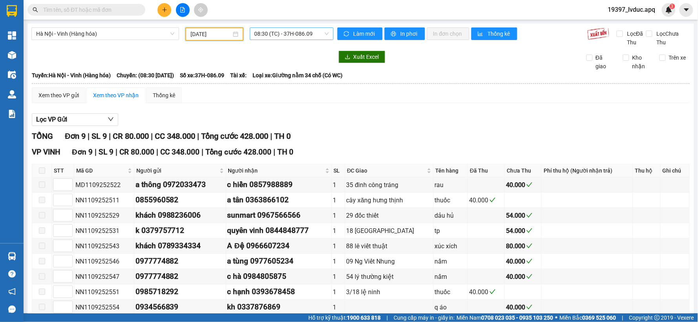
click at [296, 35] on span "08:30 (TC) - 37H-086.09" at bounding box center [291, 34] width 74 height 12
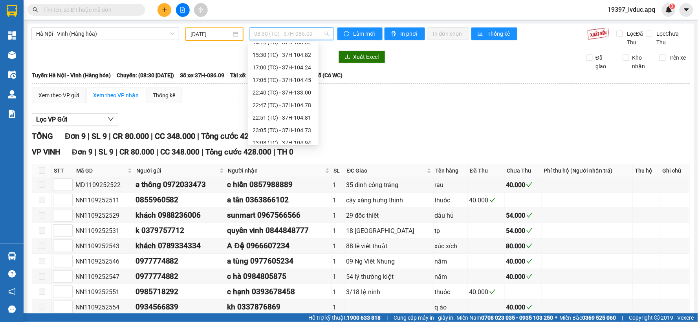
scroll to position [95, 0]
click at [292, 105] on div "22:47 (TC) - 37H-104.78" at bounding box center [282, 105] width 61 height 9
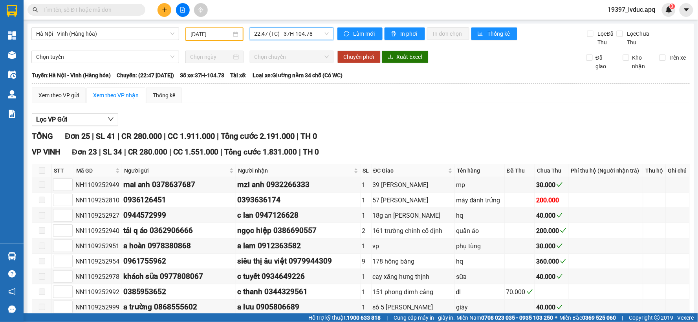
click at [312, 33] on span "22:47 (TC) - 37H-104.78" at bounding box center [291, 34] width 74 height 12
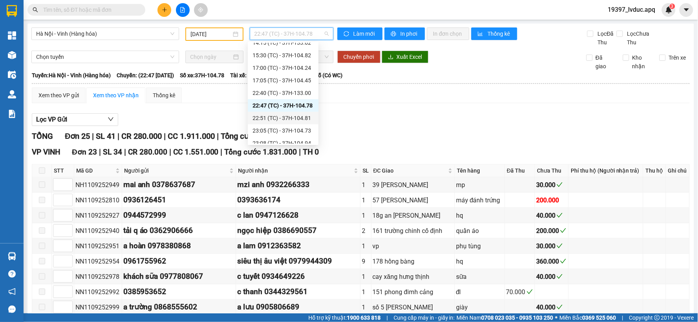
click at [295, 115] on div "22:51 (TC) - 37H-104.81" at bounding box center [282, 118] width 61 height 9
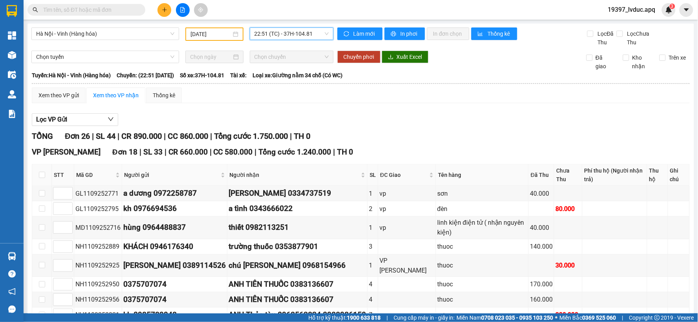
click at [313, 36] on span "22:51 (TC) - 37H-104.81" at bounding box center [291, 34] width 74 height 12
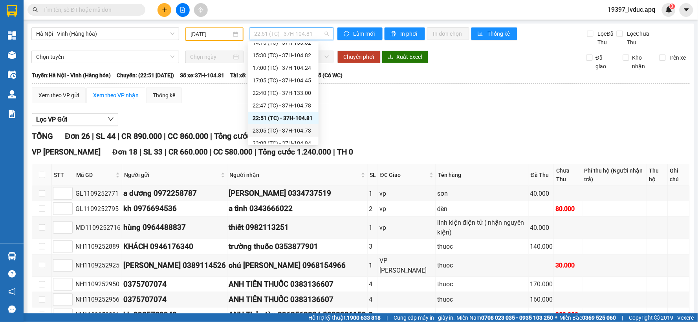
scroll to position [138, 0]
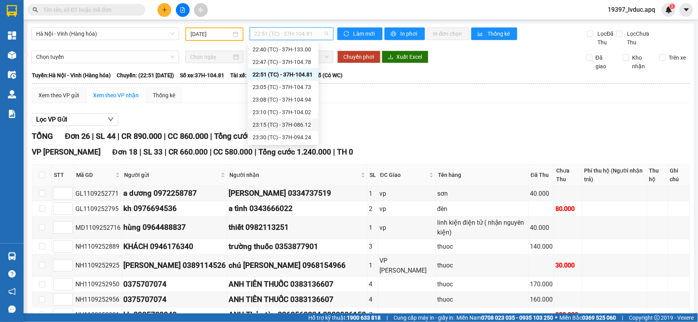
click at [298, 121] on div "23:15 (TC) - 37H-086.12" at bounding box center [282, 125] width 61 height 9
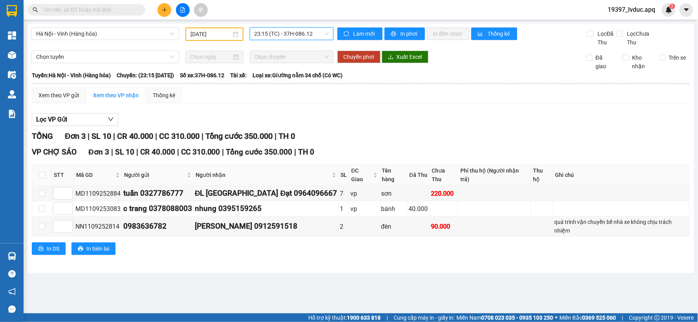
click at [320, 33] on span "23:15 (TC) - 37H-086.12" at bounding box center [291, 34] width 74 height 12
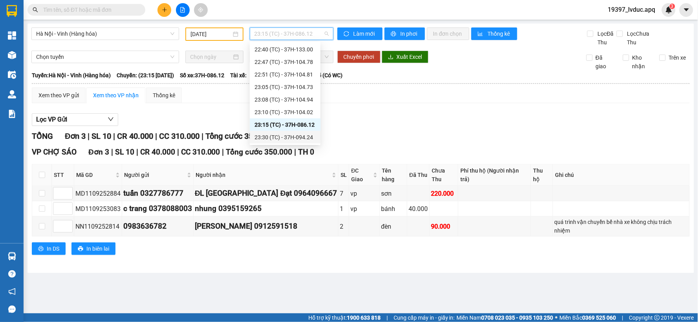
click at [287, 137] on div "23:30 (TC) - 37H-094.24" at bounding box center [284, 137] width 61 height 9
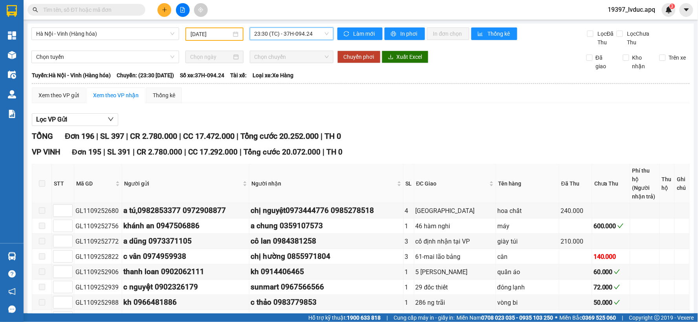
click at [314, 30] on span "23:30 (TC) - 37H-094.24" at bounding box center [291, 34] width 74 height 12
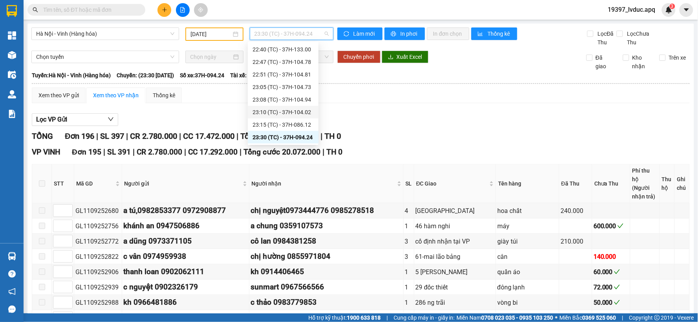
click at [299, 113] on div "23:10 (TC) - 37H-104.02" at bounding box center [282, 112] width 61 height 9
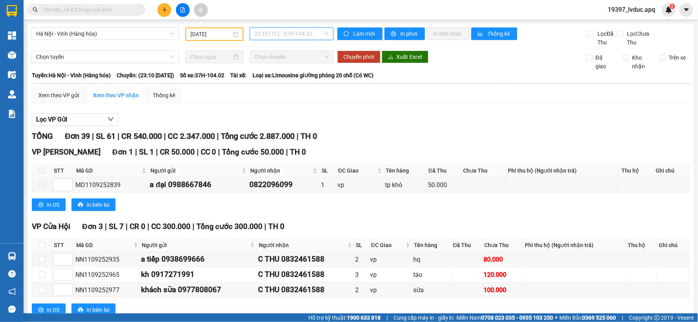
click at [316, 32] on span "23:10 (TC) - 37H-104.02" at bounding box center [291, 34] width 74 height 12
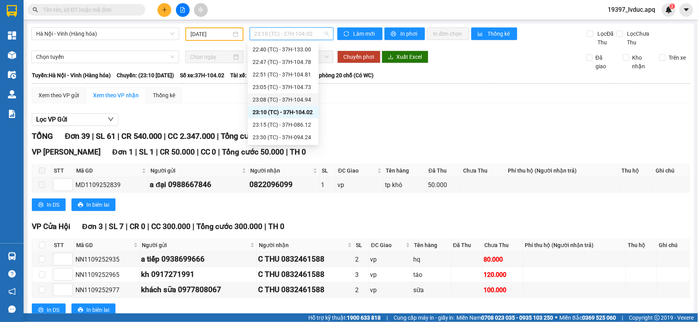
click at [302, 103] on div "23:08 (TC) - 37H-104.94" at bounding box center [282, 99] width 61 height 9
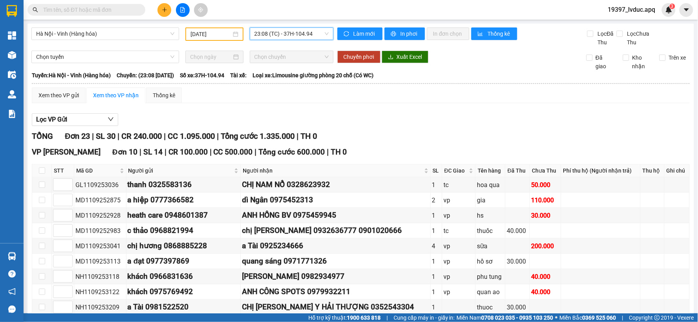
click at [313, 31] on span "23:08 (TC) - 37H-104.94" at bounding box center [291, 34] width 74 height 12
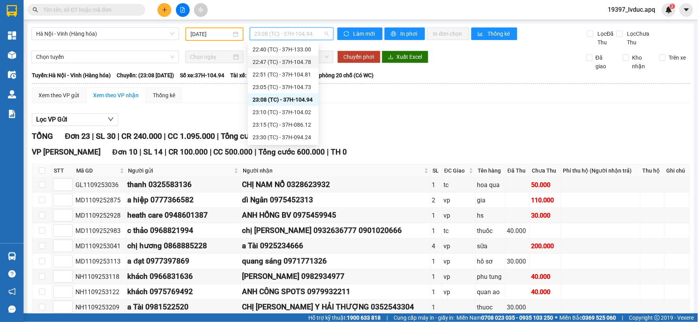
click at [307, 60] on div "22:47 (TC) - 37H-104.78" at bounding box center [282, 62] width 61 height 9
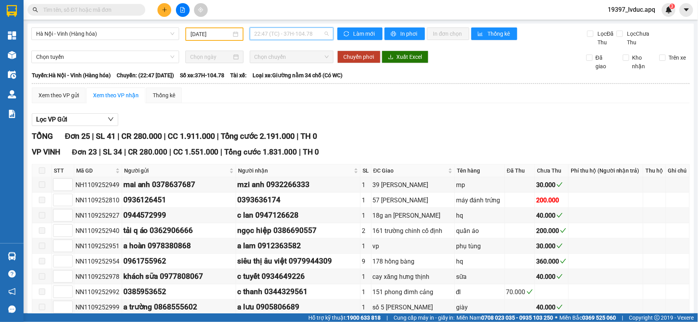
click at [297, 32] on span "22:47 (TC) - 37H-104.78" at bounding box center [291, 34] width 74 height 12
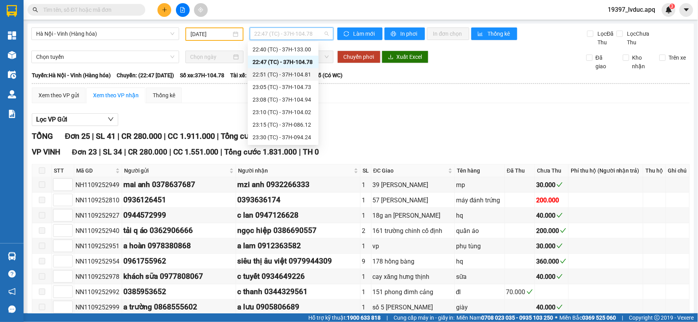
click at [300, 75] on div "22:51 (TC) - 37H-104.81" at bounding box center [282, 74] width 61 height 9
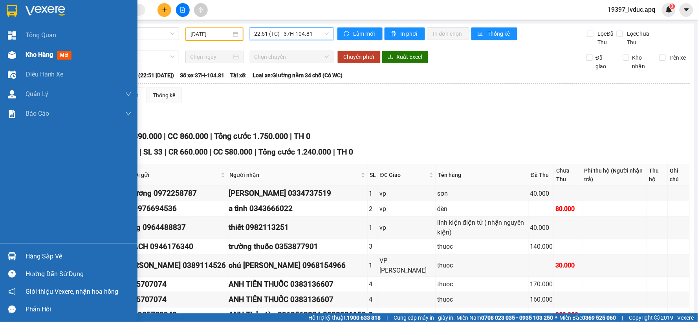
click at [9, 53] on img at bounding box center [12, 55] width 8 height 8
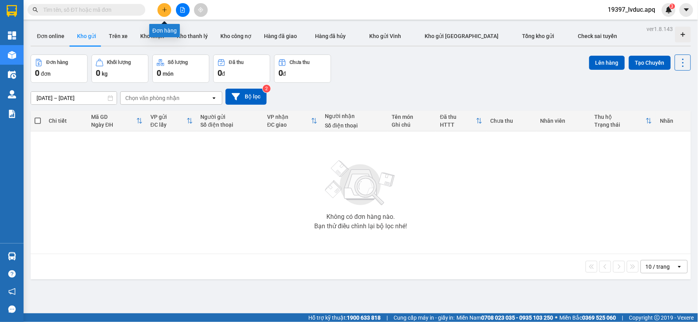
drag, startPoint x: 163, startPoint y: 13, endPoint x: 161, endPoint y: 8, distance: 5.2
click at [161, 8] on button at bounding box center [164, 10] width 14 height 14
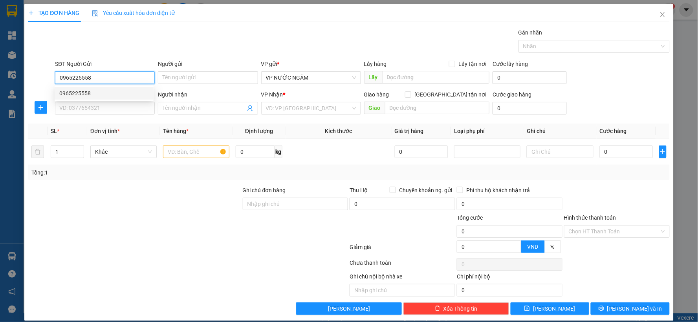
click at [98, 96] on div "0965225558" at bounding box center [104, 93] width 90 height 9
type input "0965225558"
click at [91, 116] on div "SĐT Người Nhận VD: 0377654321" at bounding box center [105, 103] width 100 height 27
click at [99, 112] on input "SĐT Người Nhận" at bounding box center [105, 108] width 100 height 13
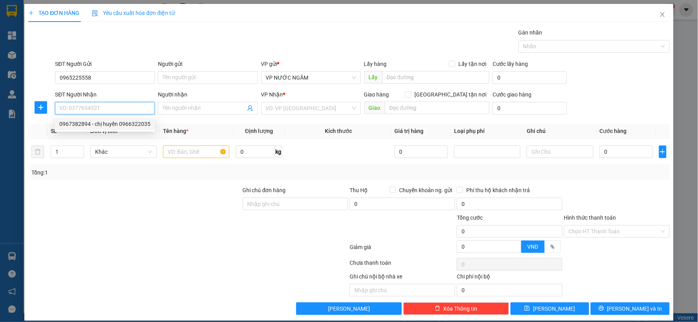
click at [110, 124] on div "0967382894 - chị huyền 0966322035" at bounding box center [104, 124] width 91 height 9
type input "0967382894"
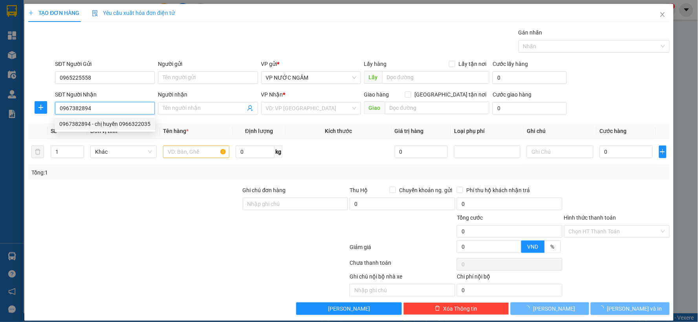
type input "chị huyền 0966322035"
checkbox input "true"
type input "số 17 ngõ 3 mai hắc đế"
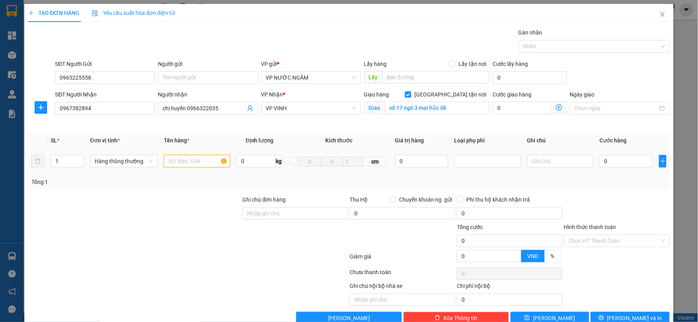
click at [182, 162] on input "text" at bounding box center [197, 161] width 66 height 13
type input "thuốc"
drag, startPoint x: 591, startPoint y: 160, endPoint x: 601, endPoint y: 160, distance: 10.2
click at [596, 160] on td "0" at bounding box center [625, 161] width 59 height 26
click at [605, 159] on input "0" at bounding box center [626, 161] width 53 height 13
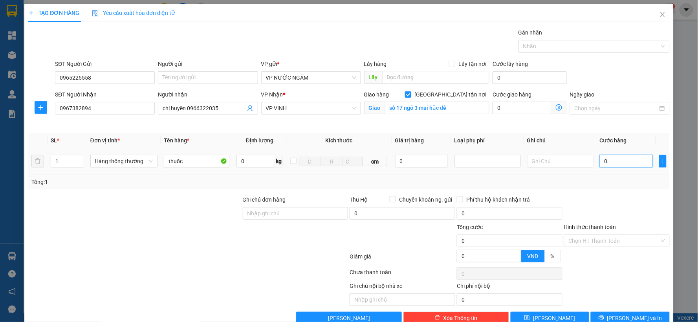
type input "1"
type input "18"
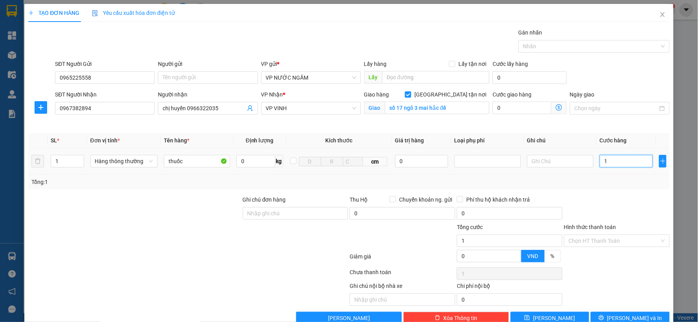
type input "18"
type input "1.802"
type input "180"
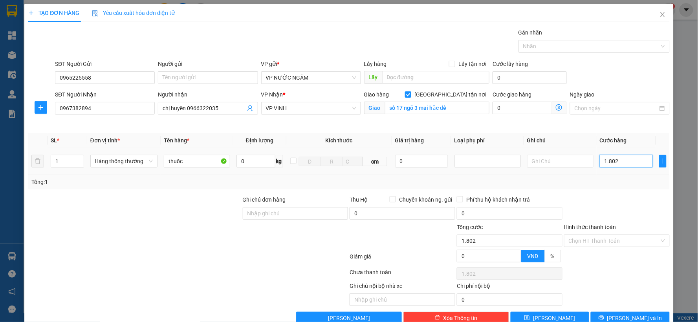
type input "180"
type input "180.000"
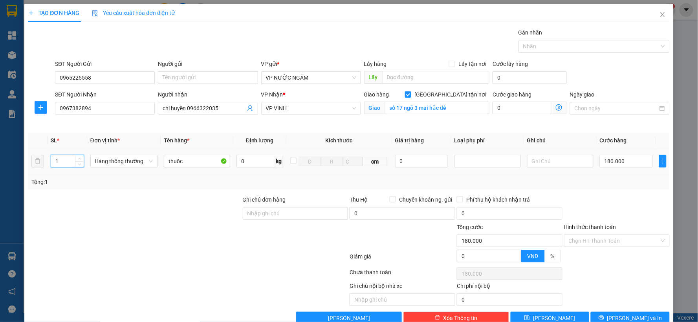
click at [66, 161] on input "1" at bounding box center [67, 161] width 33 height 12
type input "4"
type input "3"
type input "0"
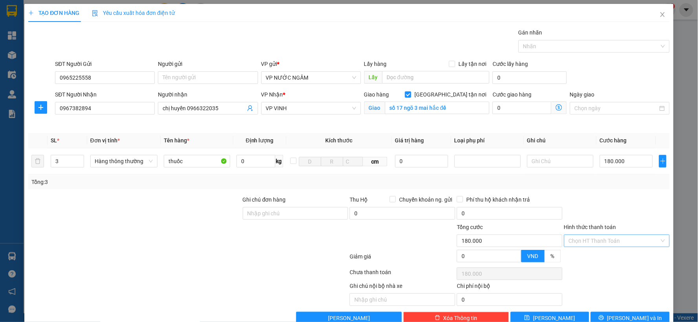
type input "0"
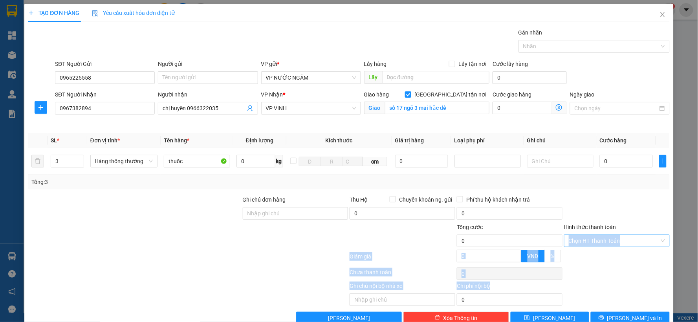
drag, startPoint x: 622, startPoint y: 312, endPoint x: 591, endPoint y: 236, distance: 82.2
click at [595, 237] on div "Transit Pickup Surcharge Ids Transit Deliver Surcharge Ids Transit Deliver Surc…" at bounding box center [348, 176] width 641 height 296
click at [590, 236] on input "Hình thức thanh toán" at bounding box center [614, 241] width 91 height 12
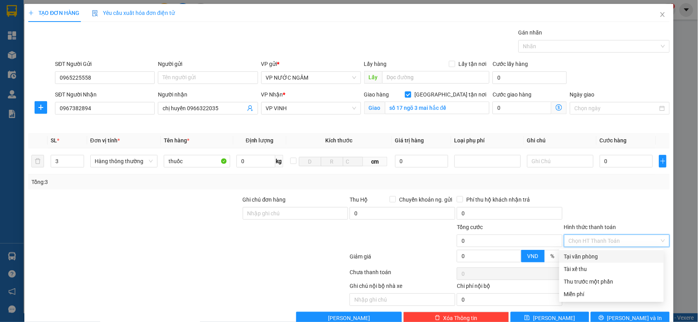
drag, startPoint x: 586, startPoint y: 261, endPoint x: 569, endPoint y: 229, distance: 36.7
click at [584, 260] on div "Tại văn phòng" at bounding box center [611, 257] width 104 height 13
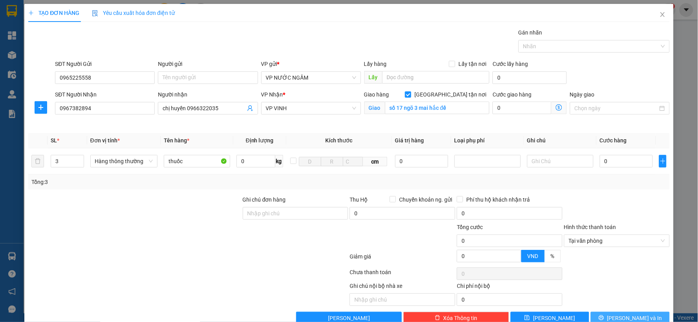
click at [626, 316] on span "[PERSON_NAME] và In" at bounding box center [634, 318] width 55 height 9
click at [615, 316] on button "[PERSON_NAME] và In" at bounding box center [630, 318] width 79 height 13
click at [602, 166] on input "0" at bounding box center [626, 161] width 53 height 13
type input "1"
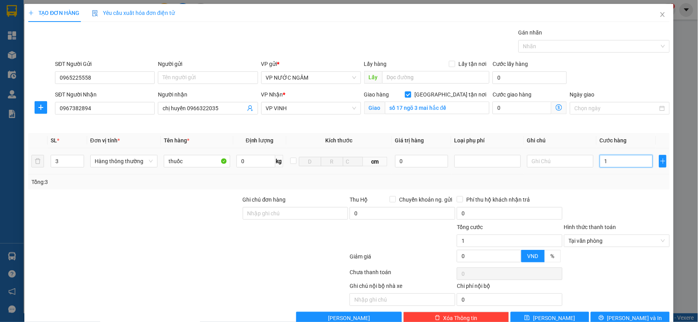
type input "18"
type input "180"
type input "180.000"
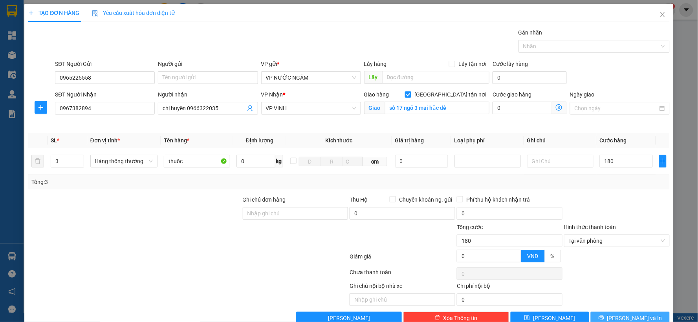
type input "180.000"
click at [605, 313] on button "[PERSON_NAME] và In" at bounding box center [630, 318] width 79 height 13
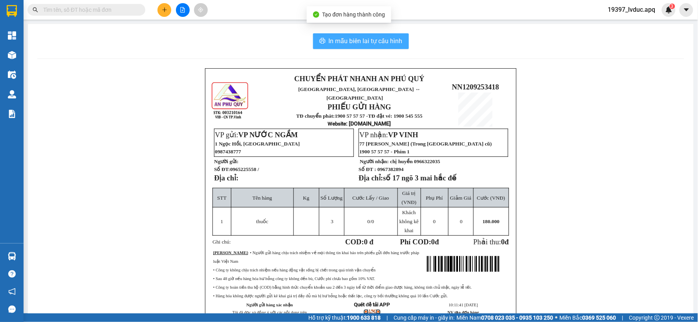
click at [353, 34] on button "In mẫu biên lai tự cấu hình" at bounding box center [361, 41] width 96 height 16
